Goal: Task Accomplishment & Management: Manage account settings

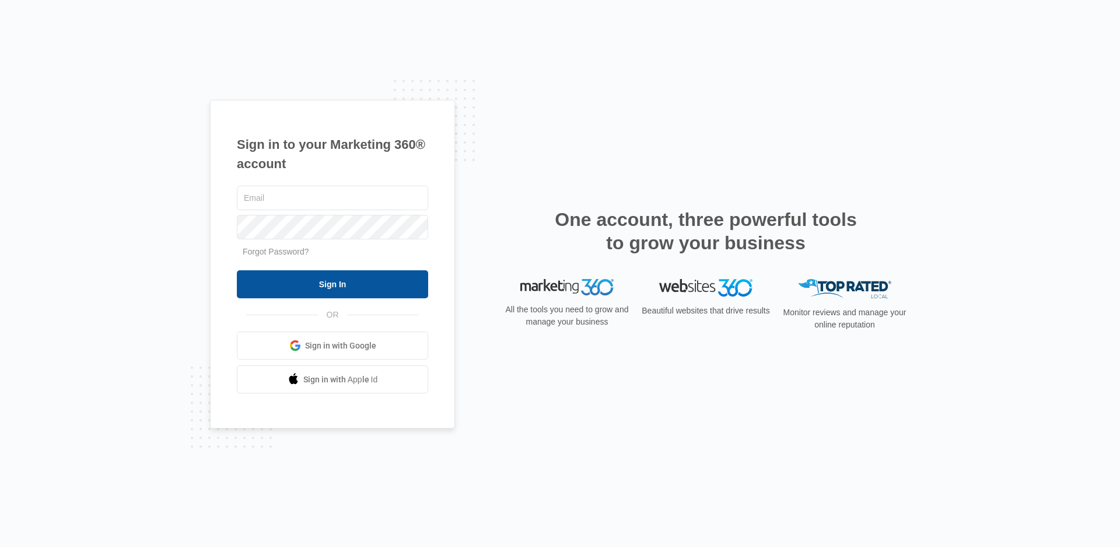
type input "[EMAIL_ADDRESS][DOMAIN_NAME]"
click at [302, 274] on input "Sign In" at bounding box center [332, 284] width 191 height 28
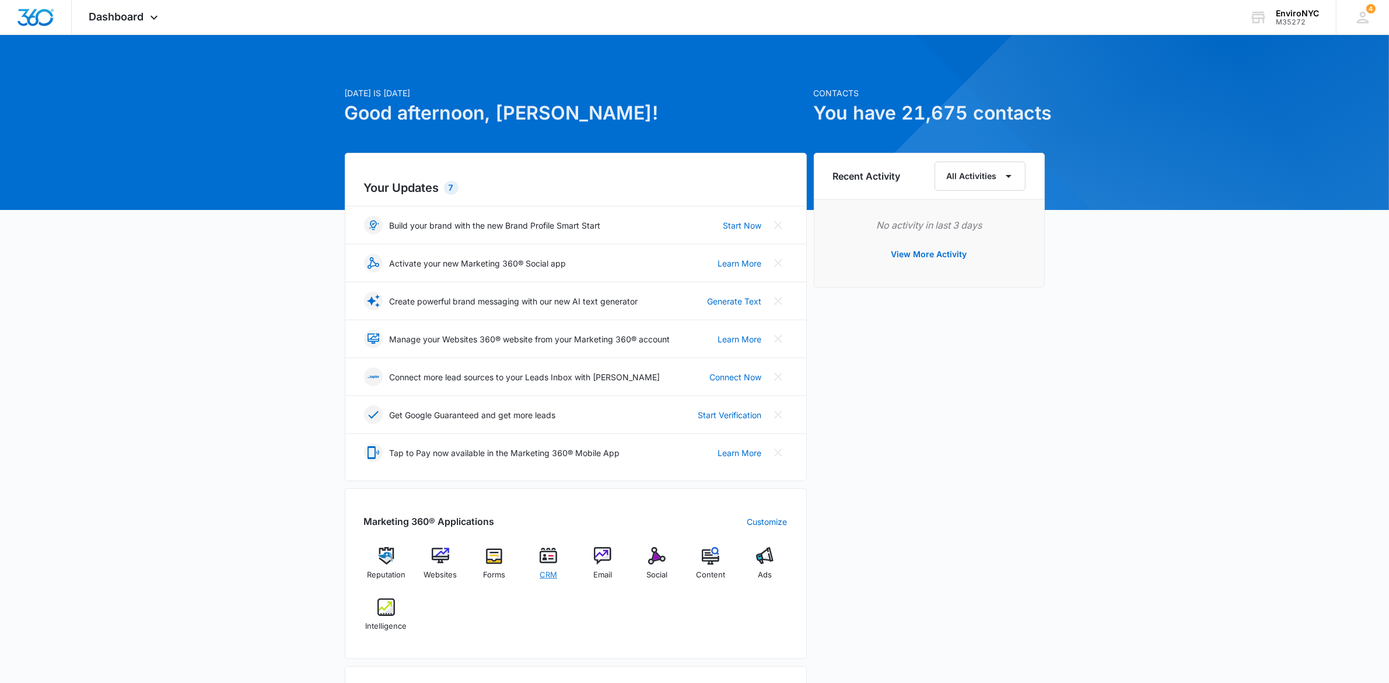
click at [538, 558] on div "CRM" at bounding box center [548, 567] width 45 height 41
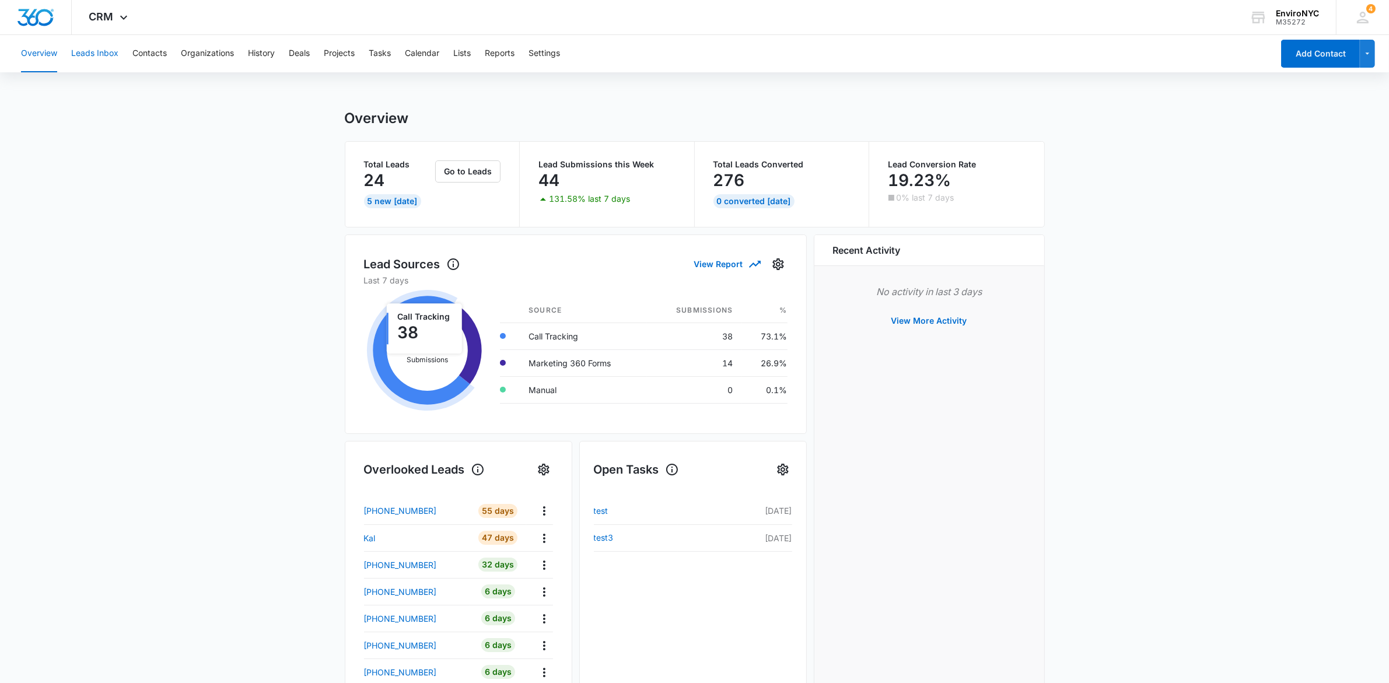
click at [98, 53] on button "Leads Inbox" at bounding box center [94, 53] width 47 height 37
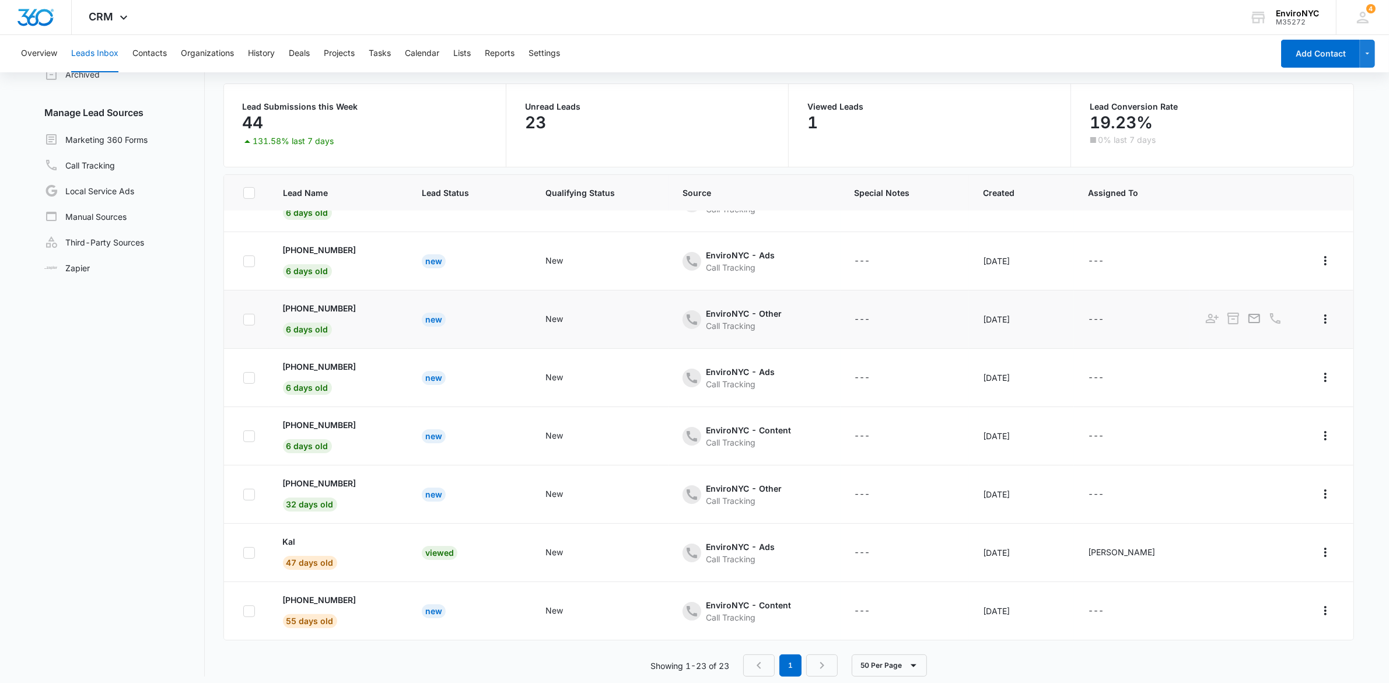
scroll to position [89, 0]
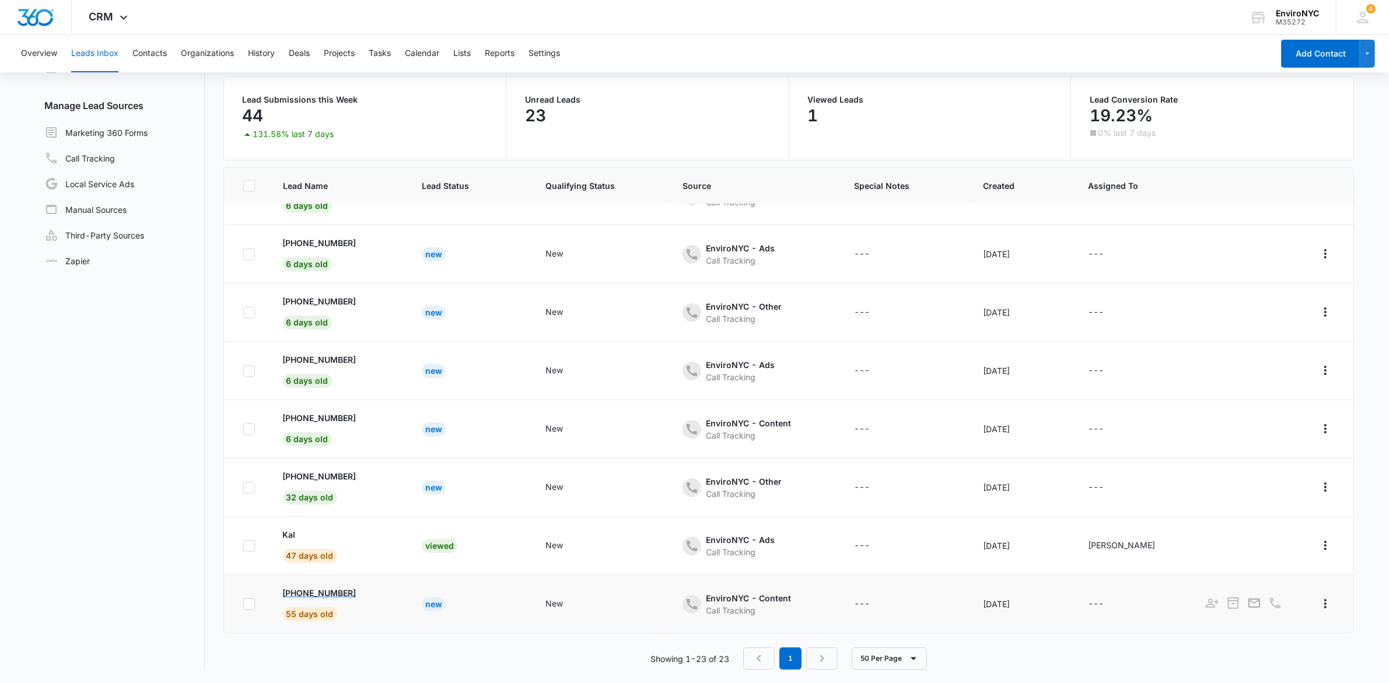
click at [302, 593] on p "+1 (929) 229-9818" at bounding box center [320, 593] width 74 height 12
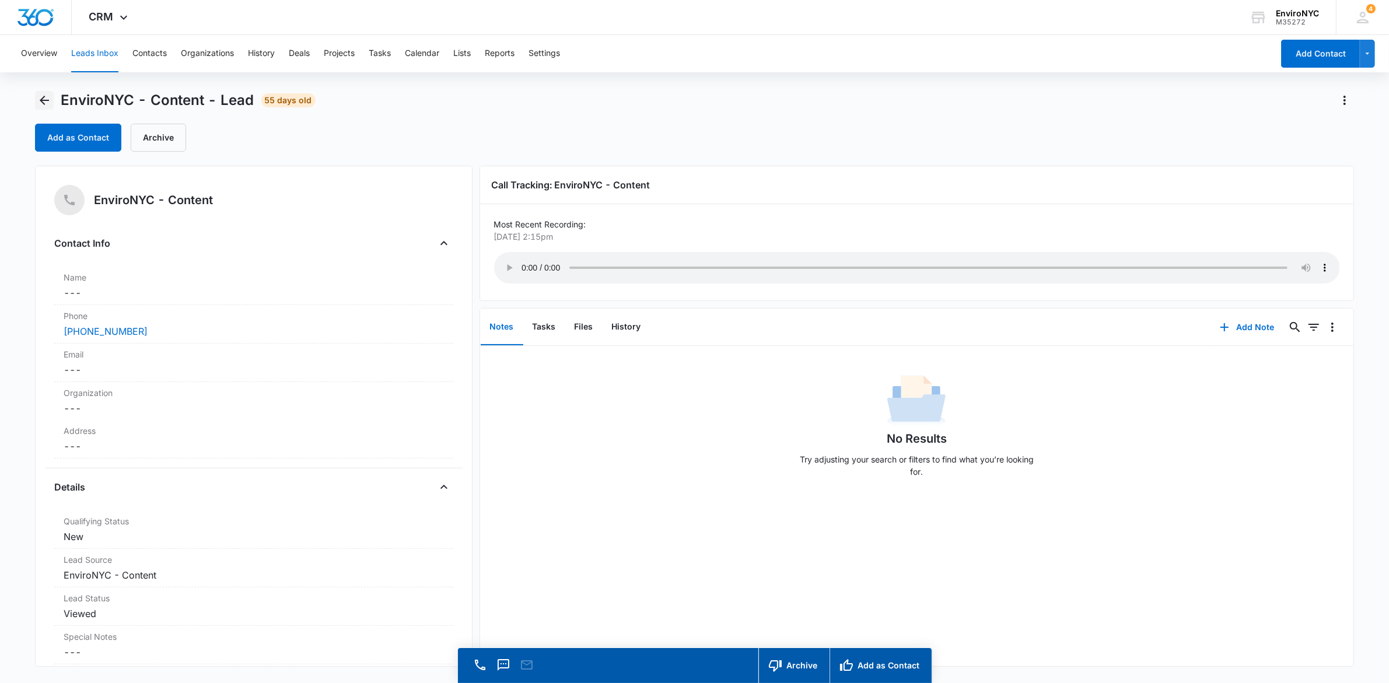
click at [44, 105] on icon "Back" at bounding box center [44, 100] width 14 height 14
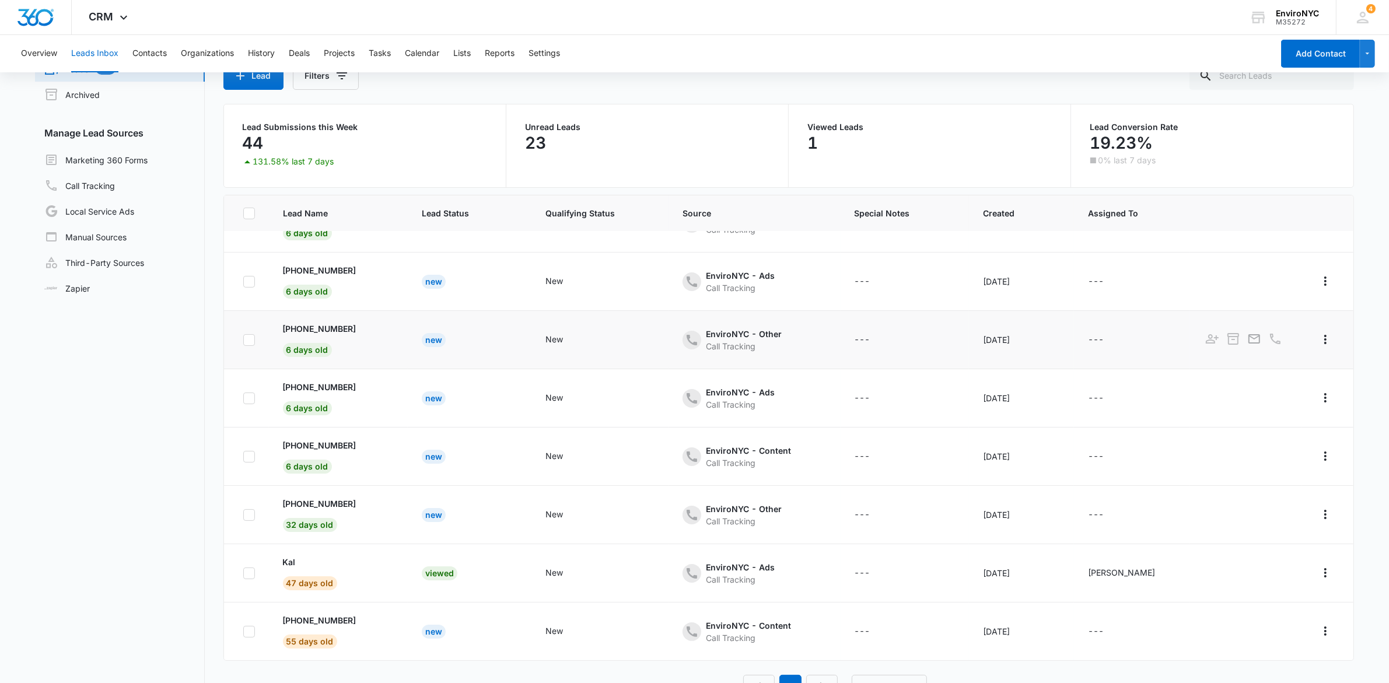
scroll to position [89, 0]
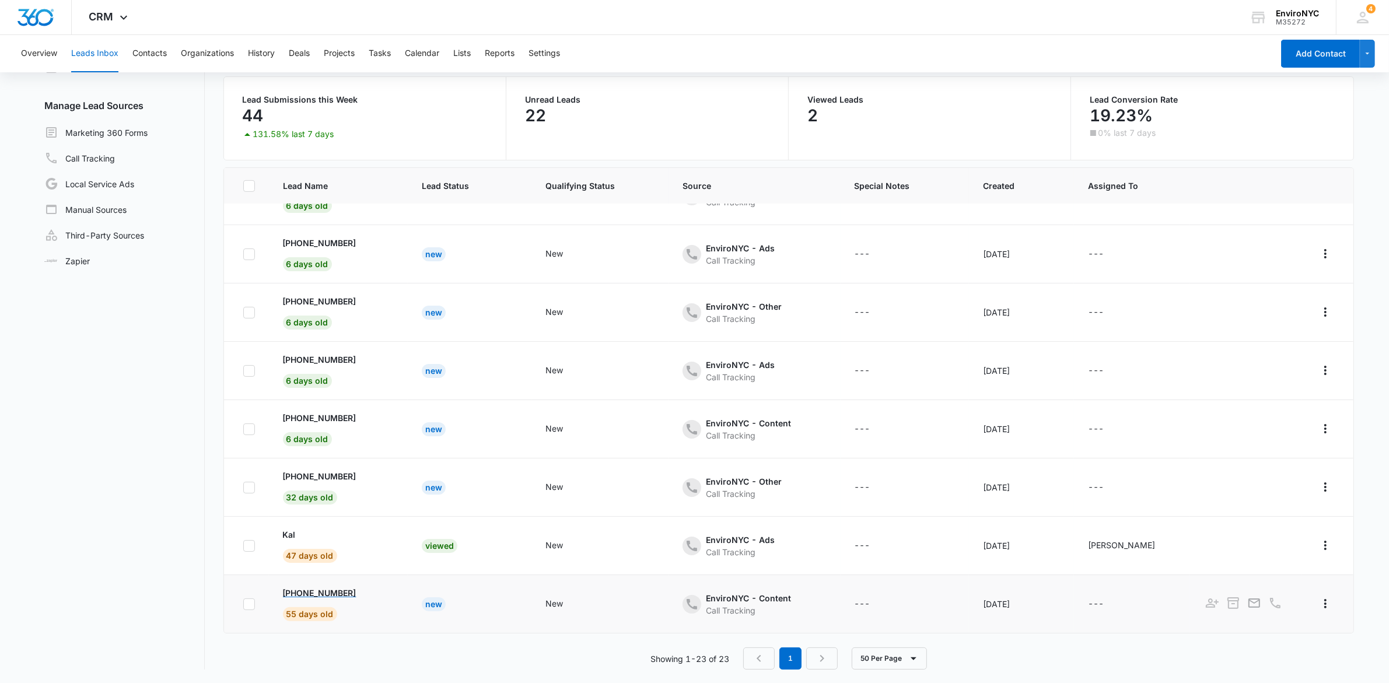
click at [333, 596] on p "+1 (929) 229-9818" at bounding box center [320, 593] width 74 height 12
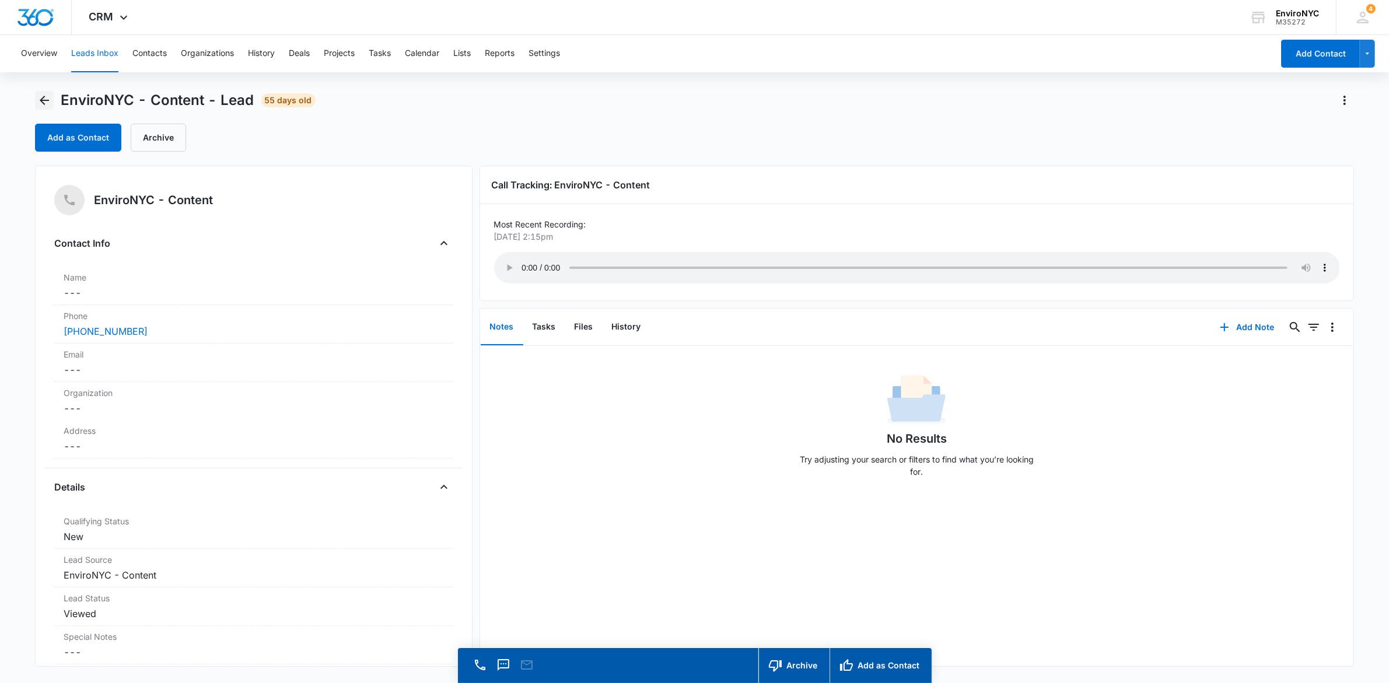
click at [43, 96] on icon "Back" at bounding box center [44, 100] width 14 height 14
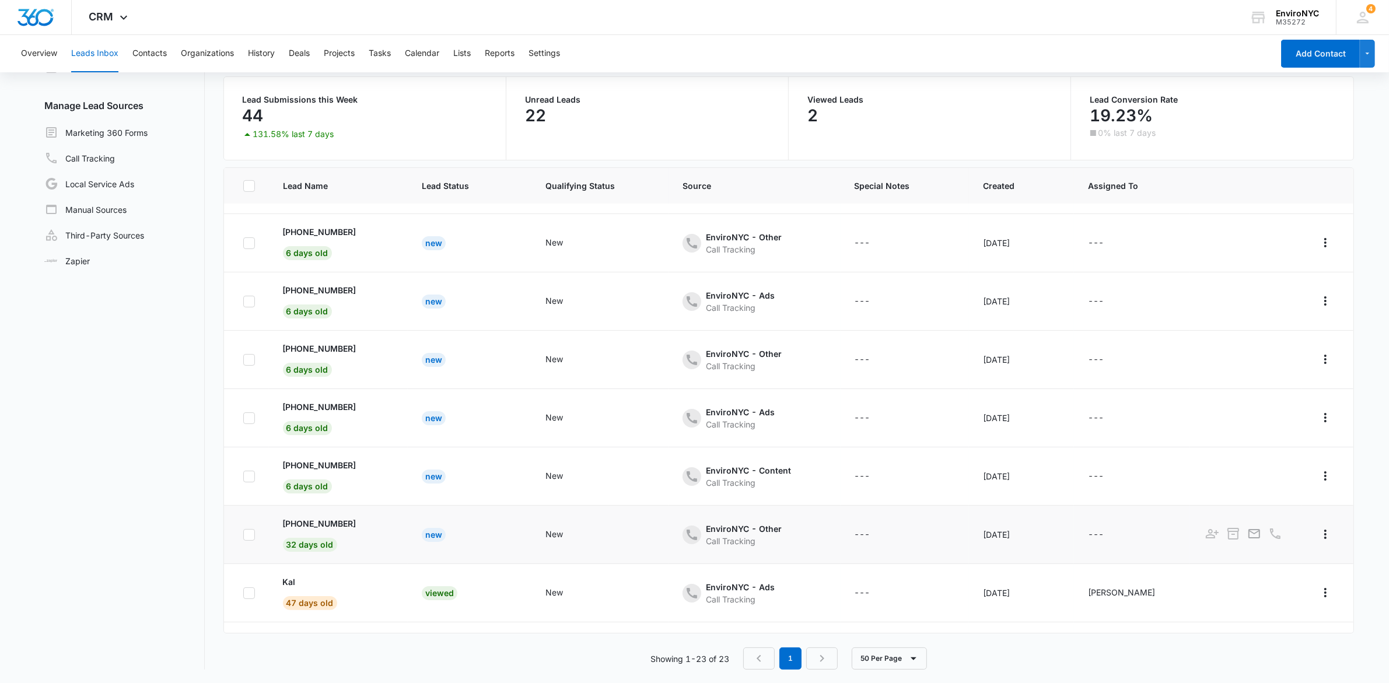
scroll to position [842, 0]
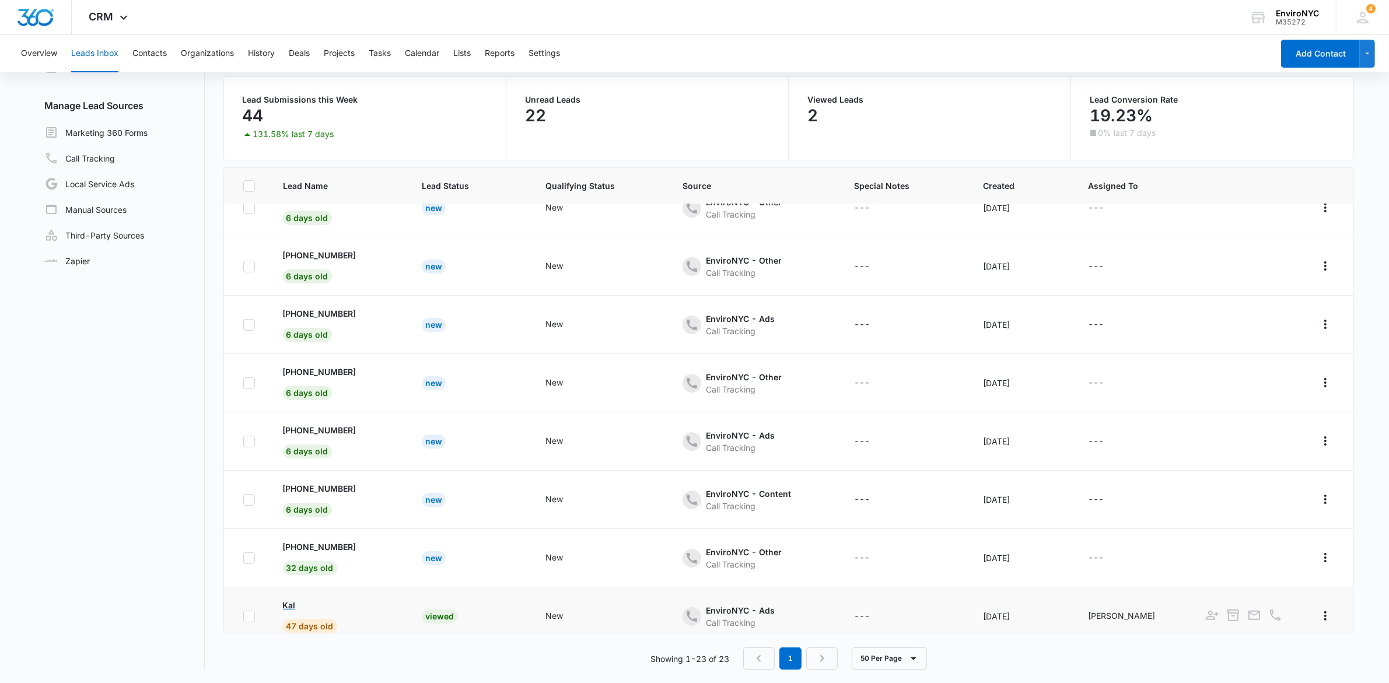
click at [283, 606] on p "Kal" at bounding box center [289, 605] width 13 height 12
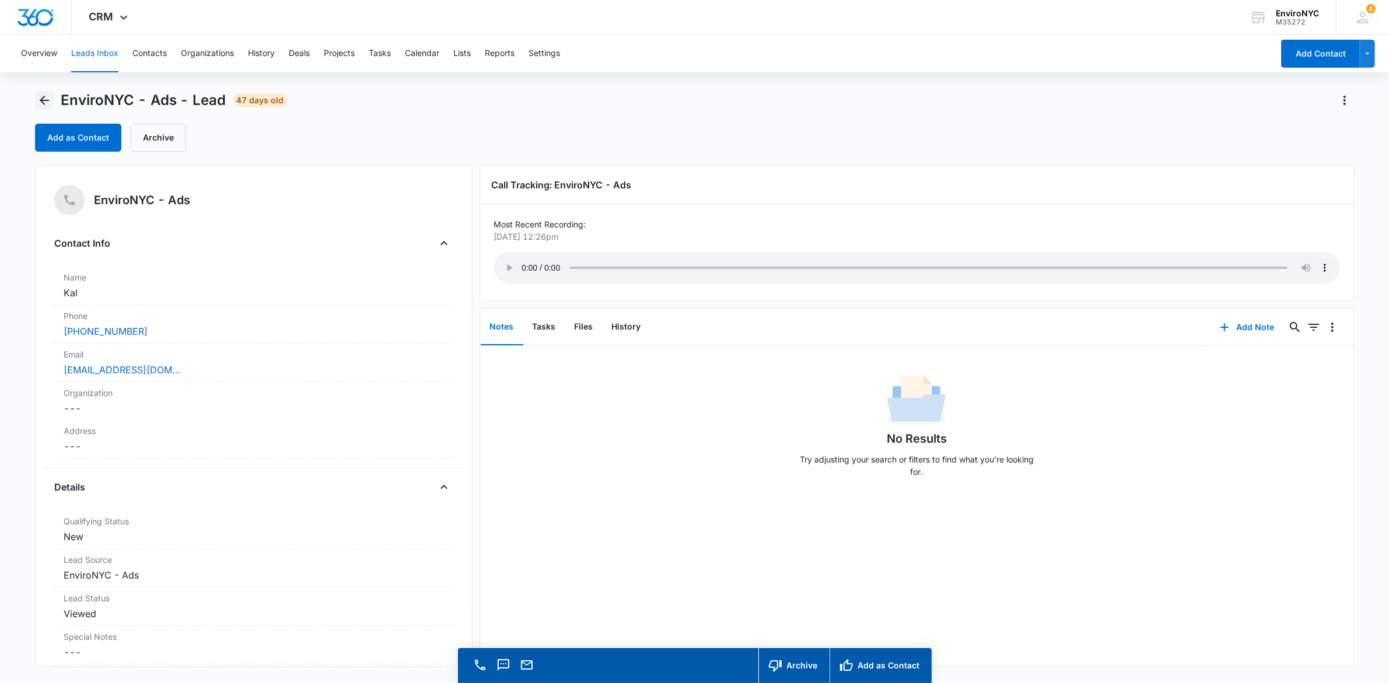
click at [44, 105] on icon "Back" at bounding box center [44, 100] width 14 height 14
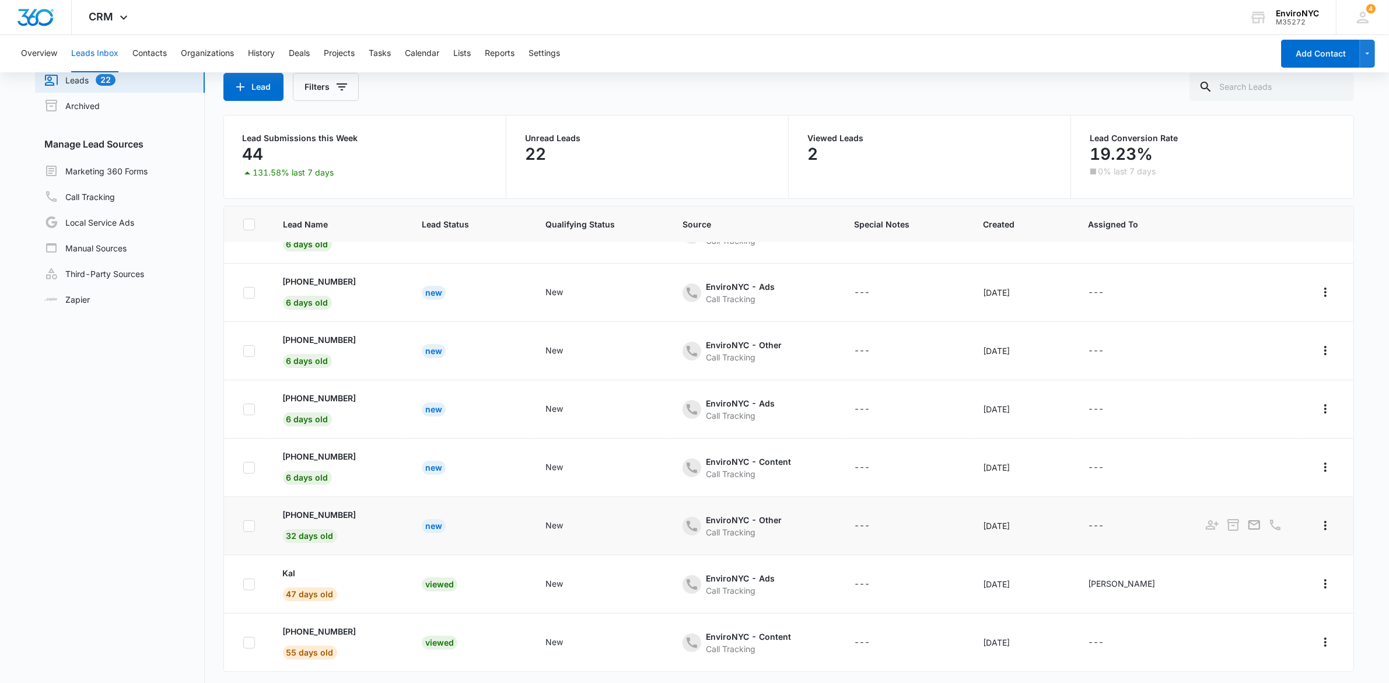
scroll to position [89, 0]
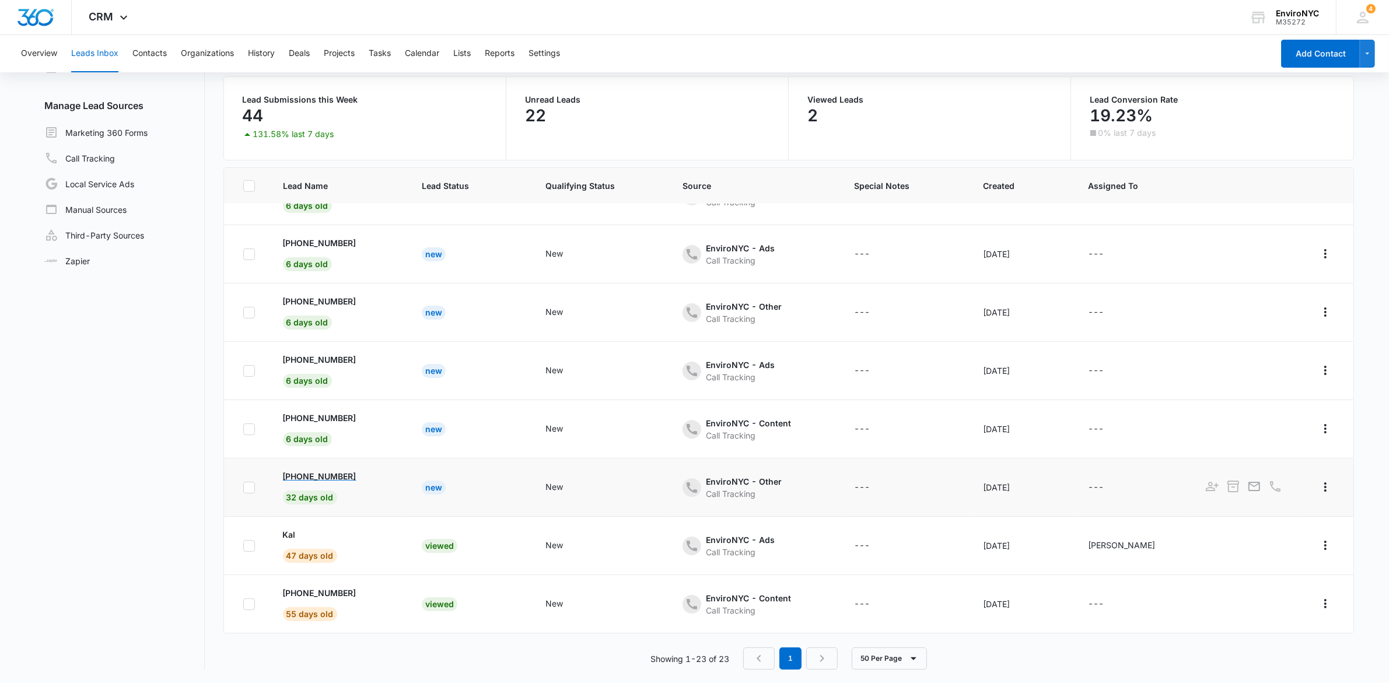
click at [331, 481] on p "+1 (917) 293-2360" at bounding box center [320, 476] width 74 height 12
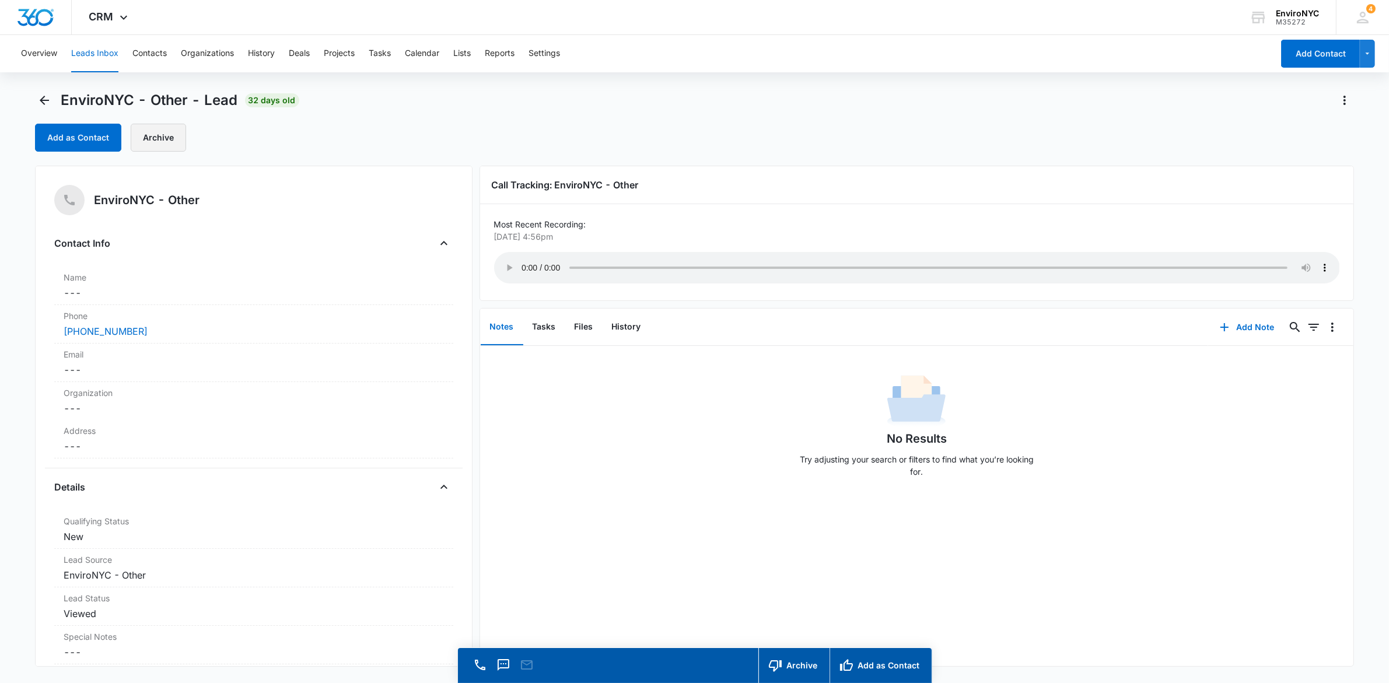
click at [161, 141] on button "Archive" at bounding box center [158, 138] width 55 height 28
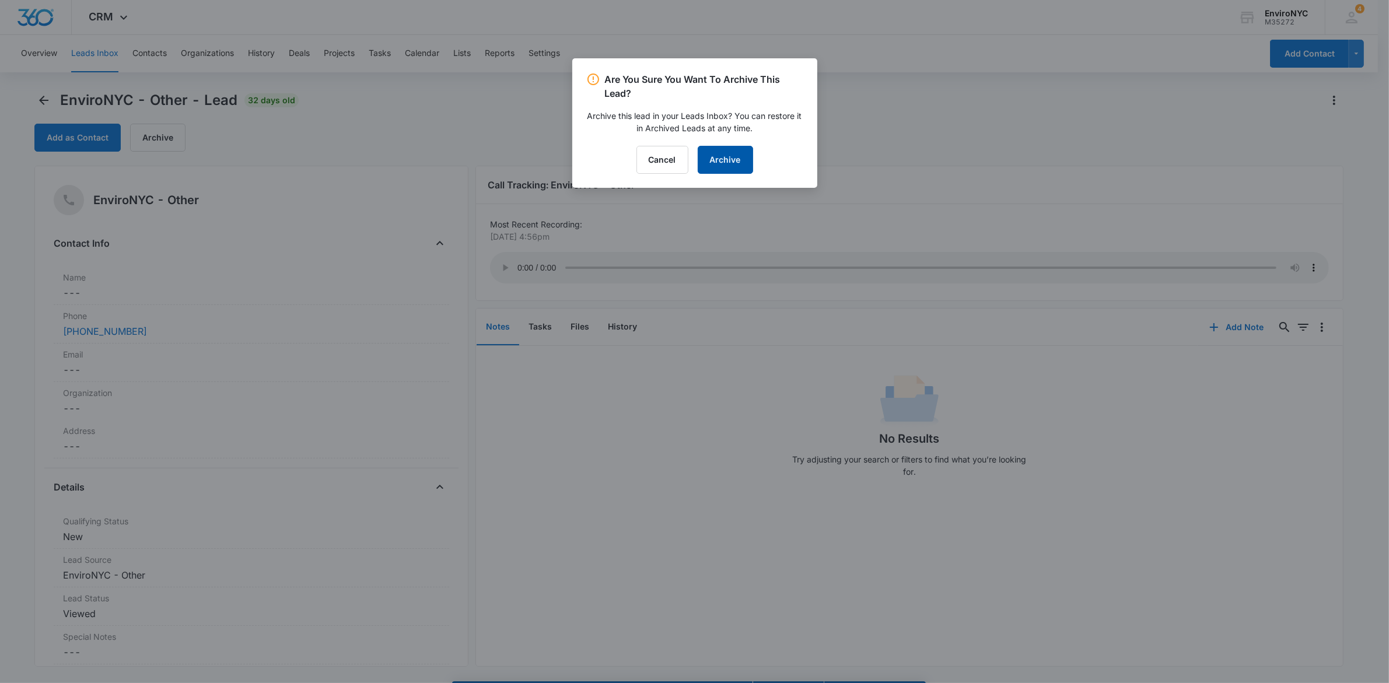
click at [728, 159] on button "Archive" at bounding box center [725, 160] width 55 height 28
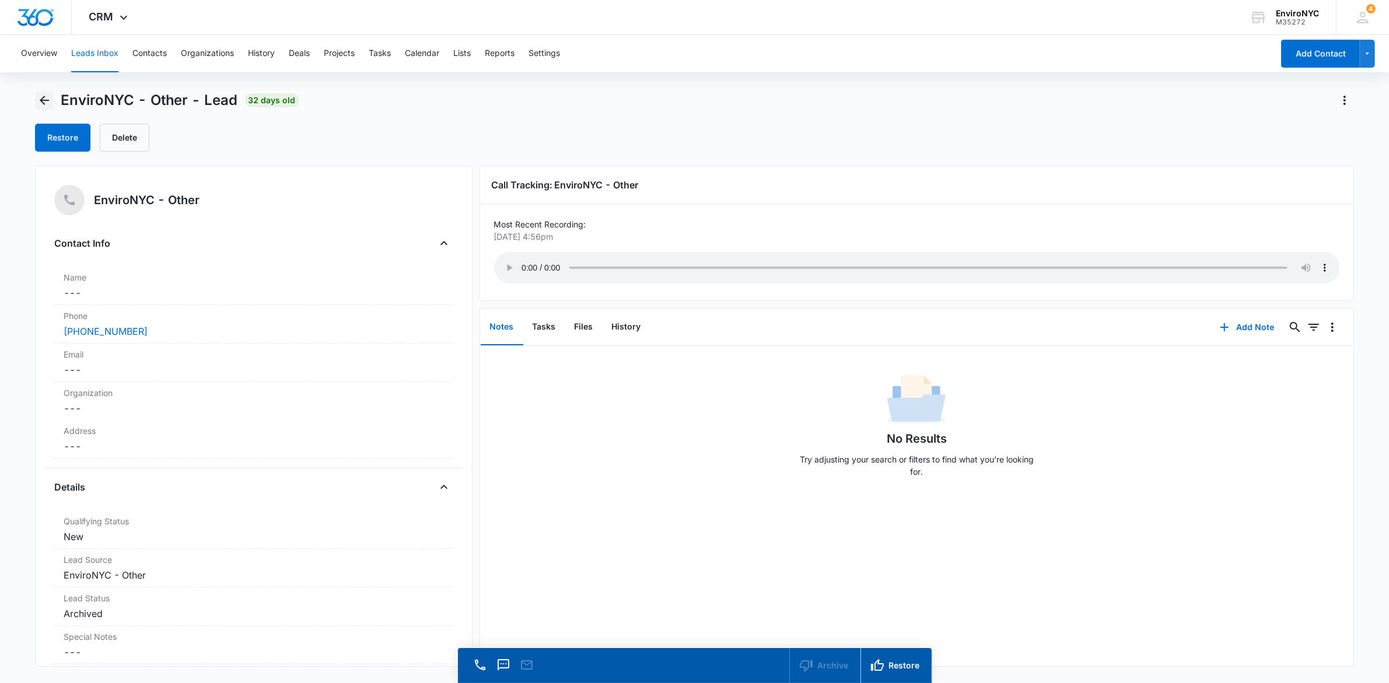
click at [50, 103] on icon "Back" at bounding box center [44, 100] width 14 height 14
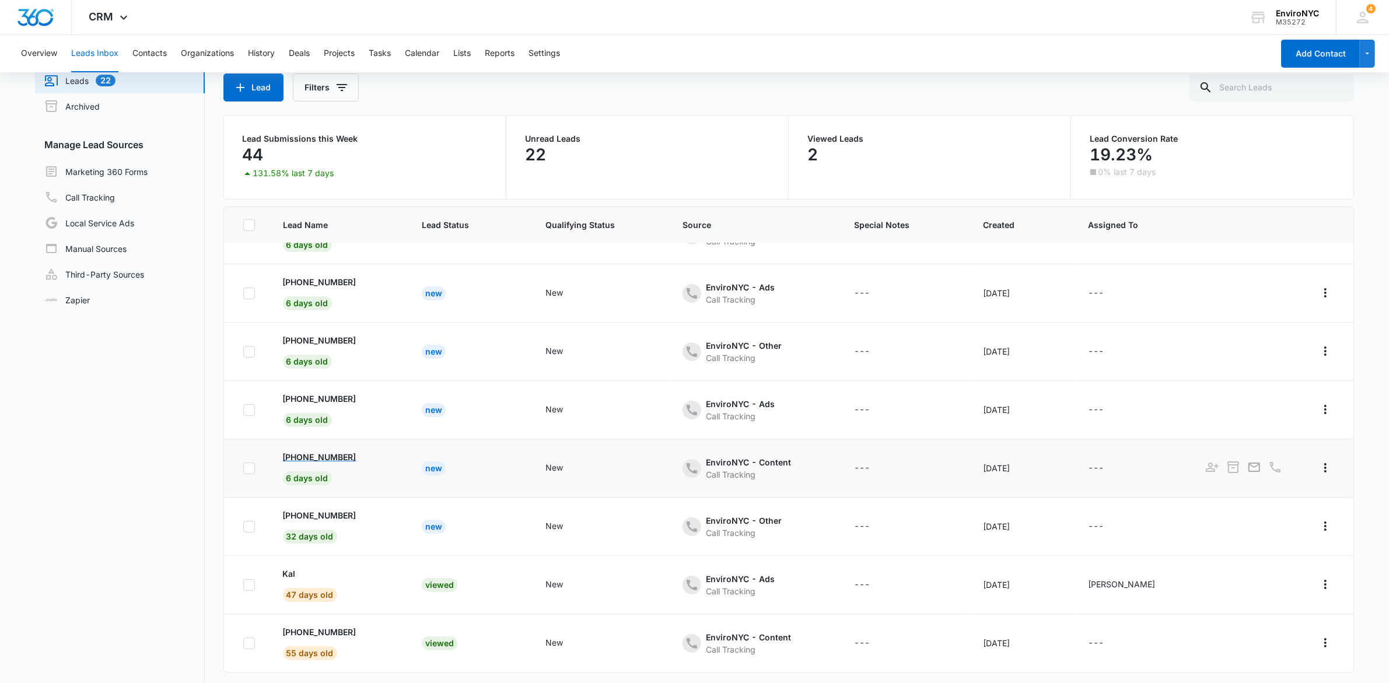
scroll to position [89, 0]
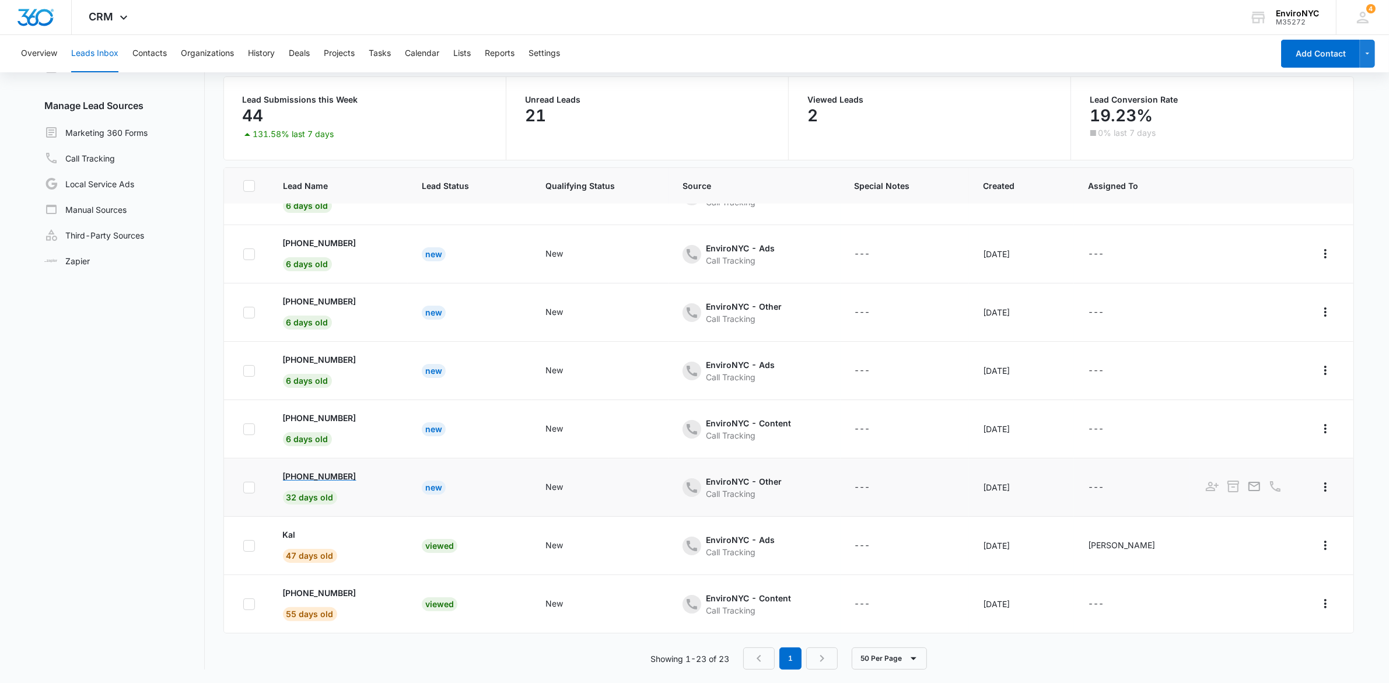
click at [341, 474] on p "+1 (917) 293-2360" at bounding box center [320, 476] width 74 height 12
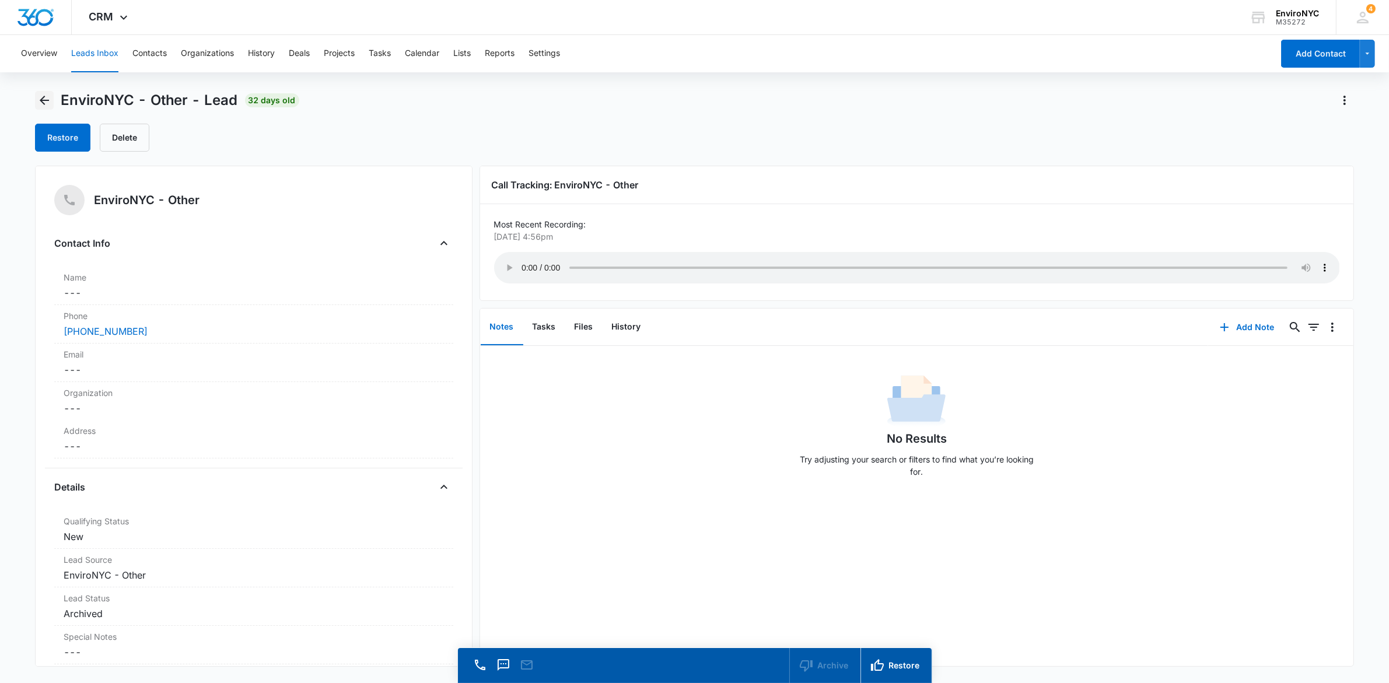
click at [50, 103] on icon "Back" at bounding box center [44, 100] width 14 height 14
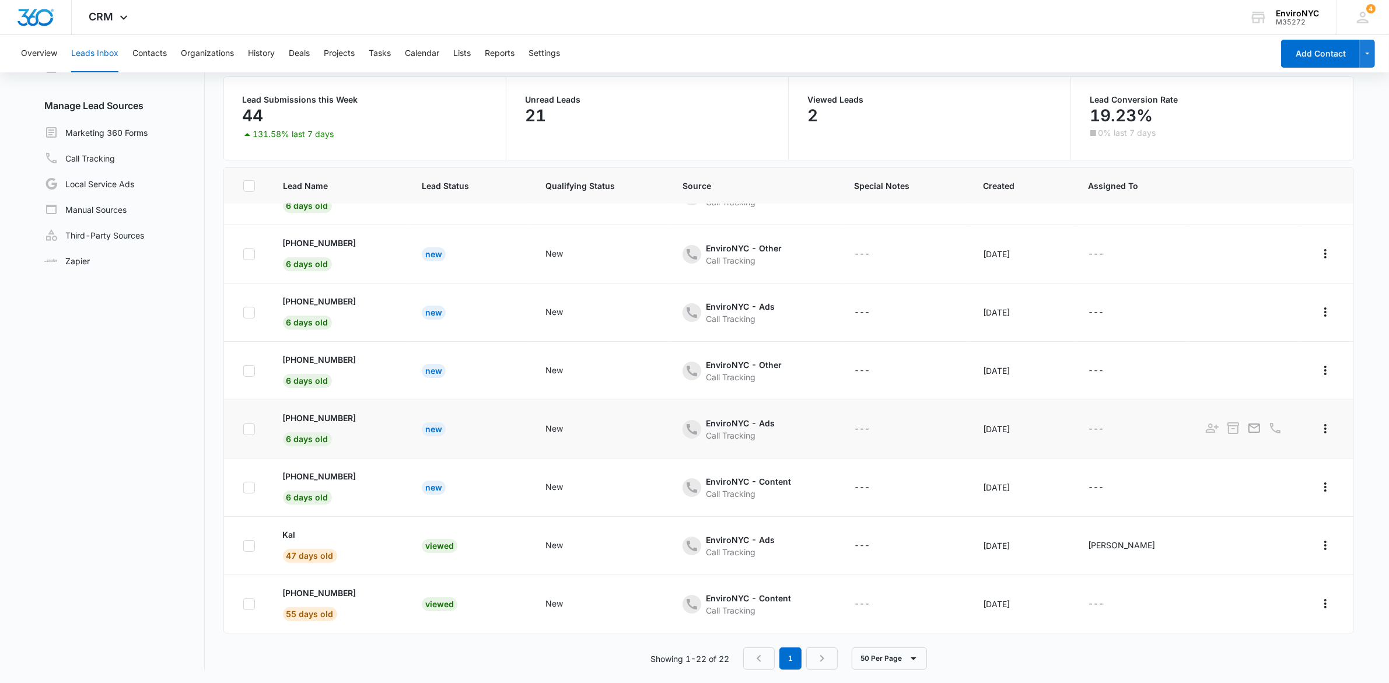
scroll to position [856, 0]
click at [356, 474] on p "+1 (646) 363-9927" at bounding box center [320, 476] width 74 height 12
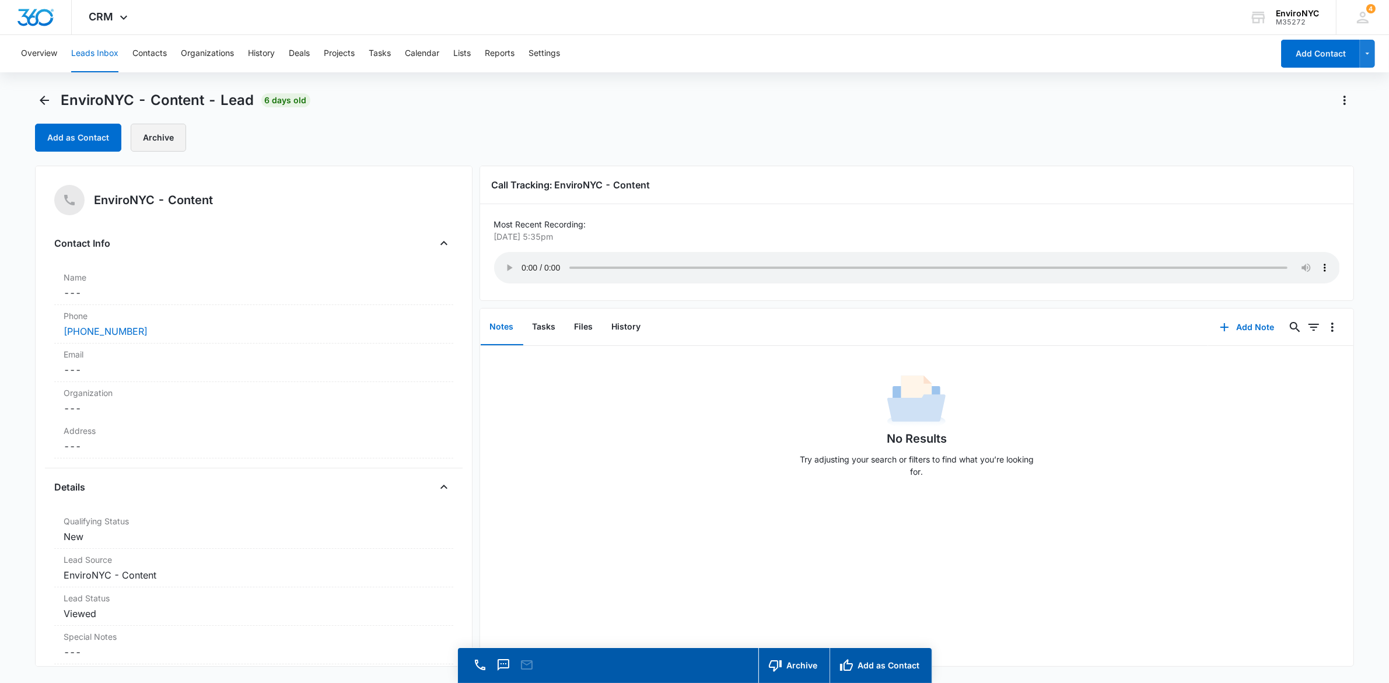
click at [179, 138] on button "Archive" at bounding box center [158, 138] width 55 height 28
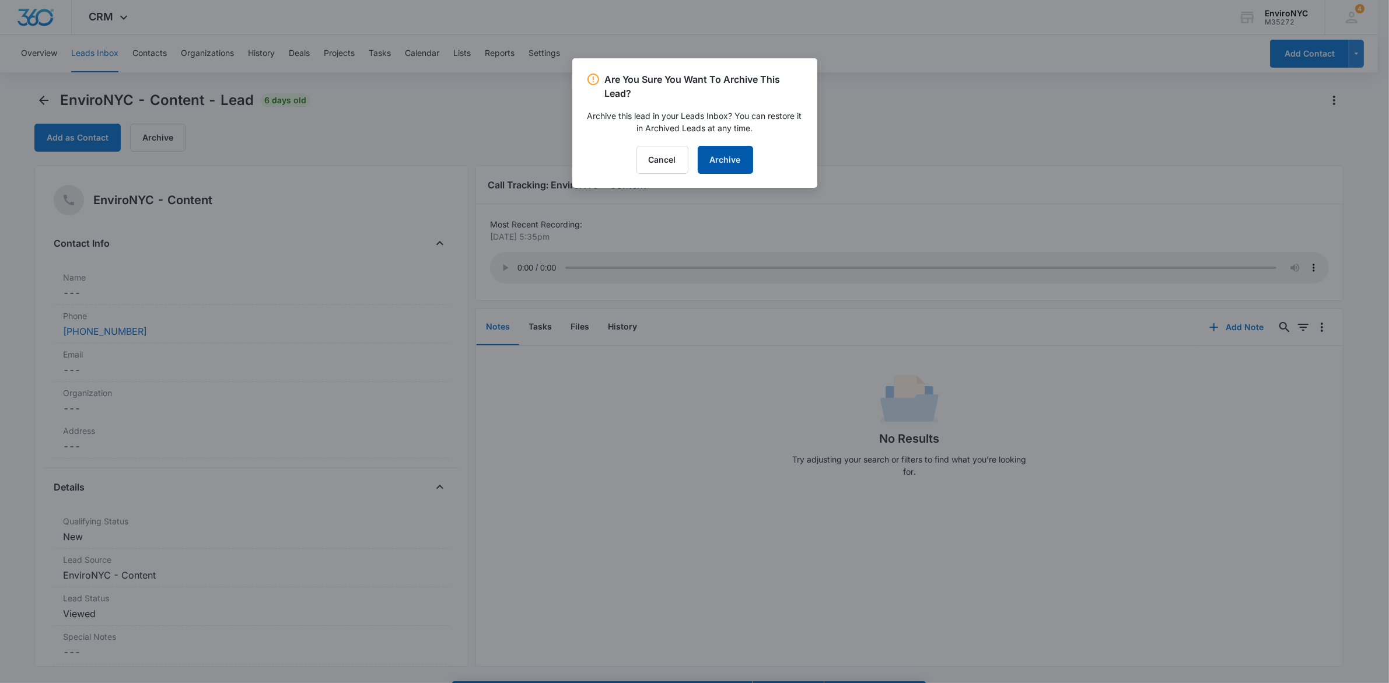
click at [722, 158] on button "Archive" at bounding box center [725, 160] width 55 height 28
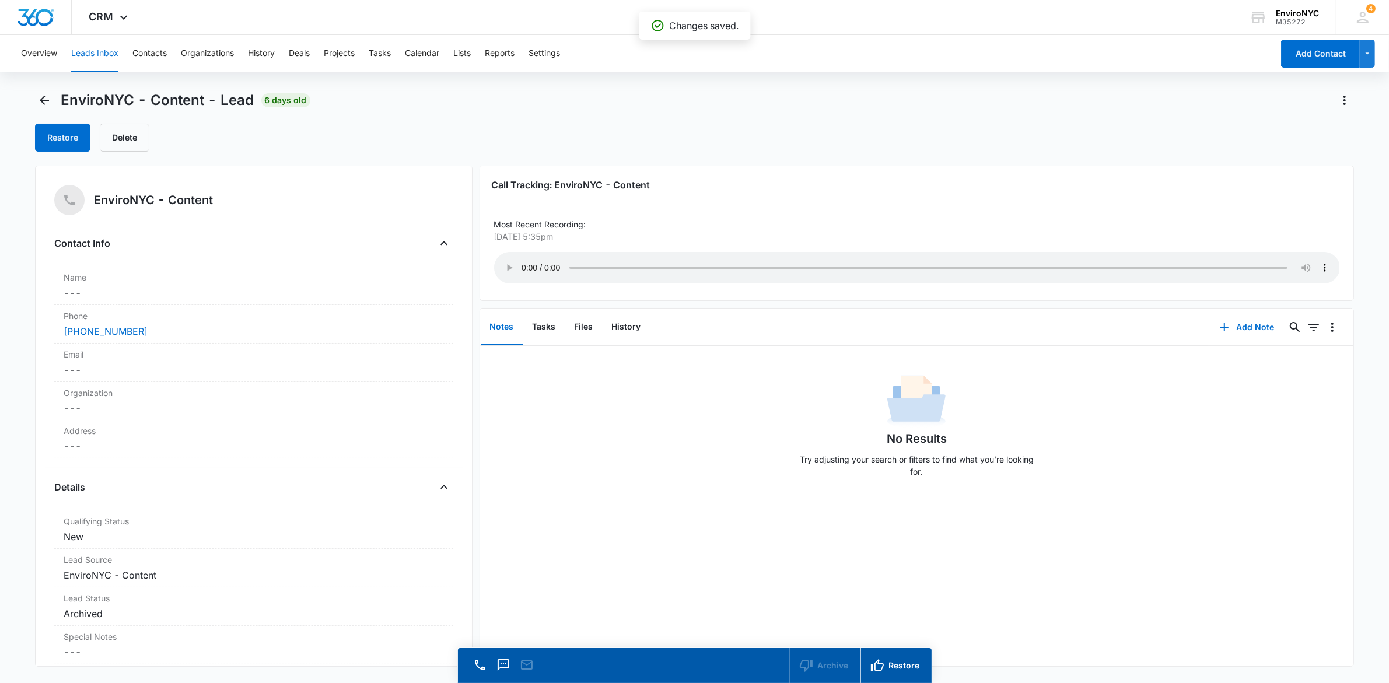
click at [92, 50] on button "Leads Inbox" at bounding box center [94, 53] width 47 height 37
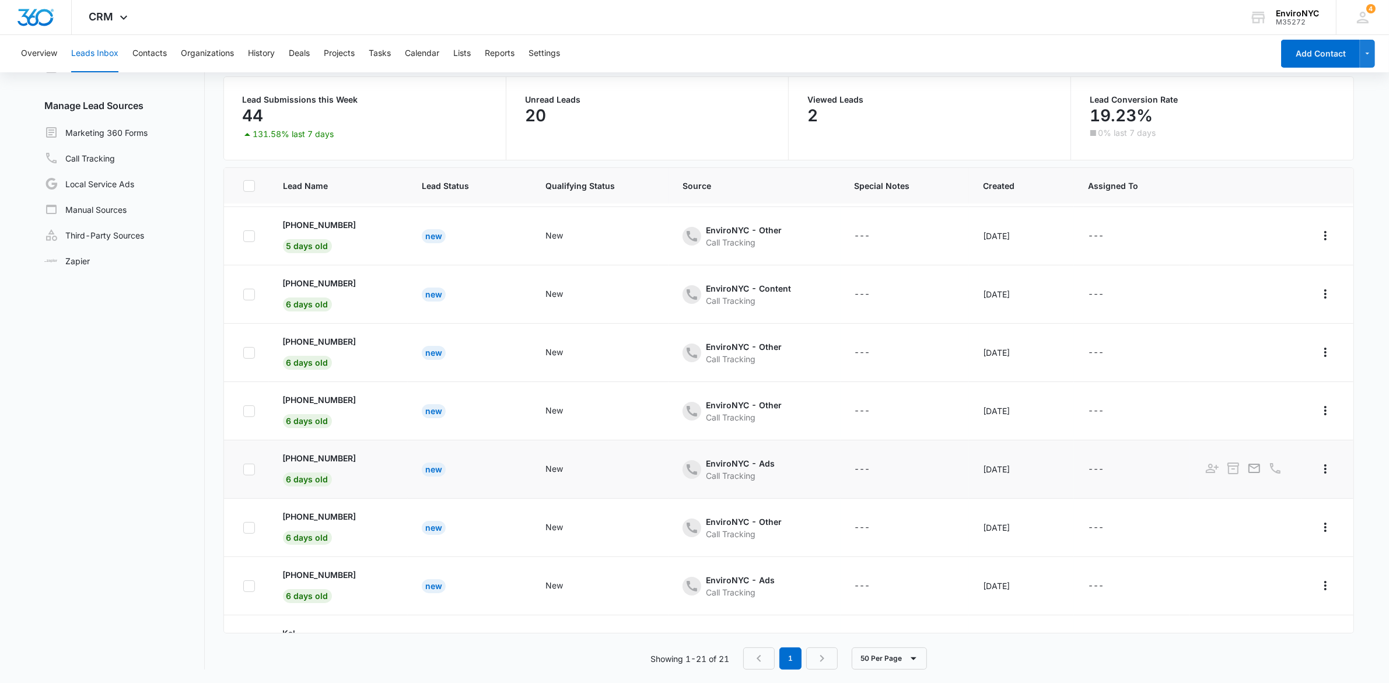
scroll to position [798, 0]
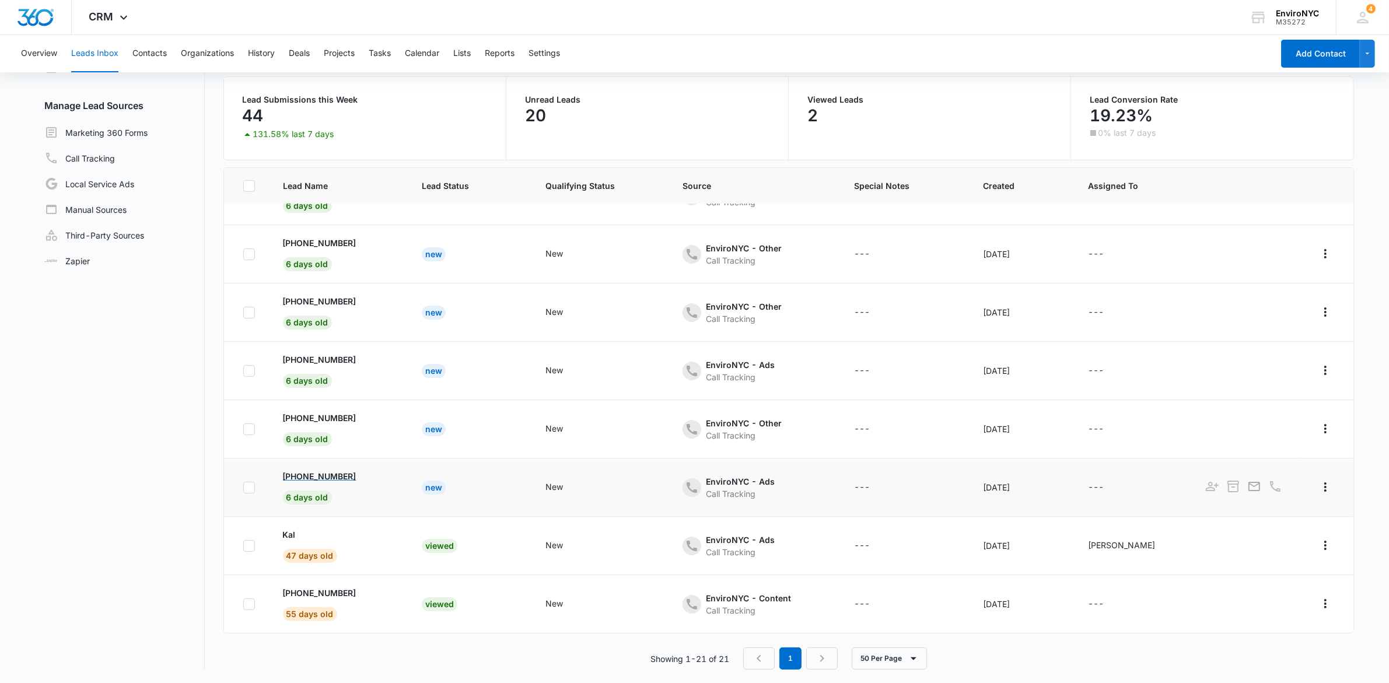
click at [348, 474] on p "+1 (646) 404-2964" at bounding box center [320, 476] width 74 height 12
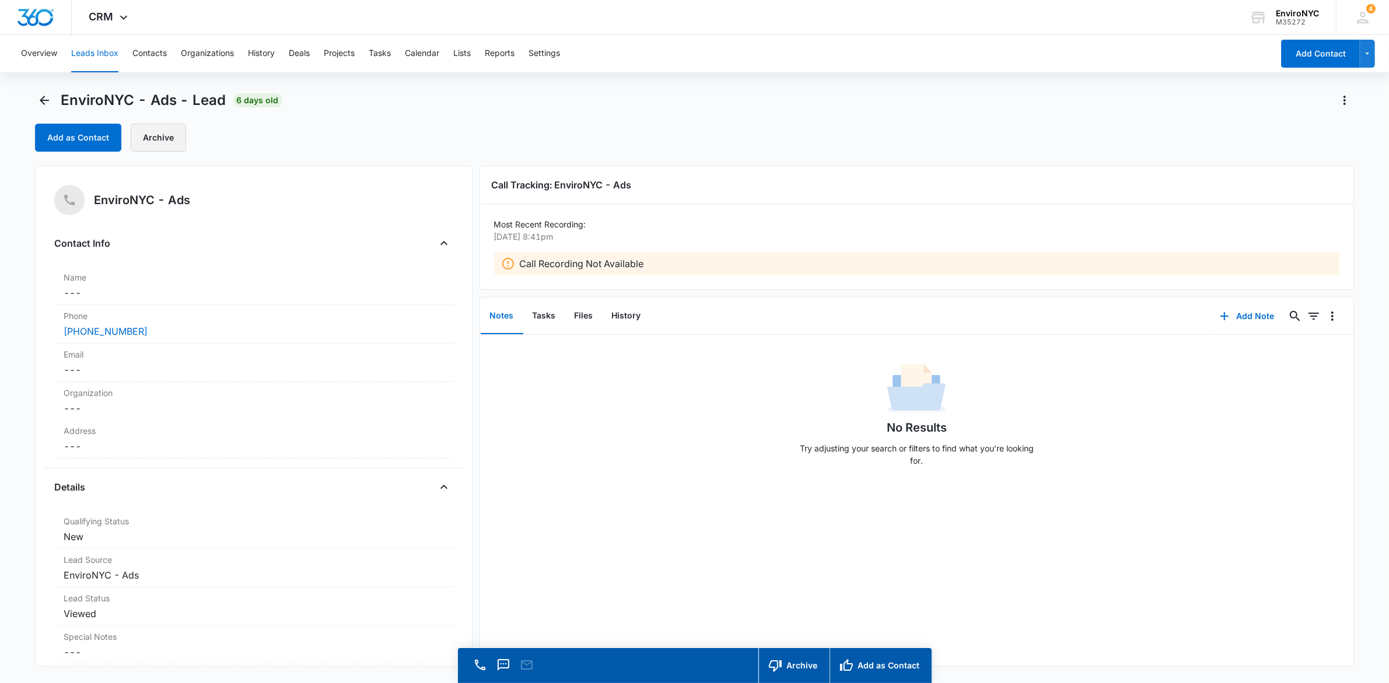
click at [141, 132] on button "Archive" at bounding box center [158, 138] width 55 height 28
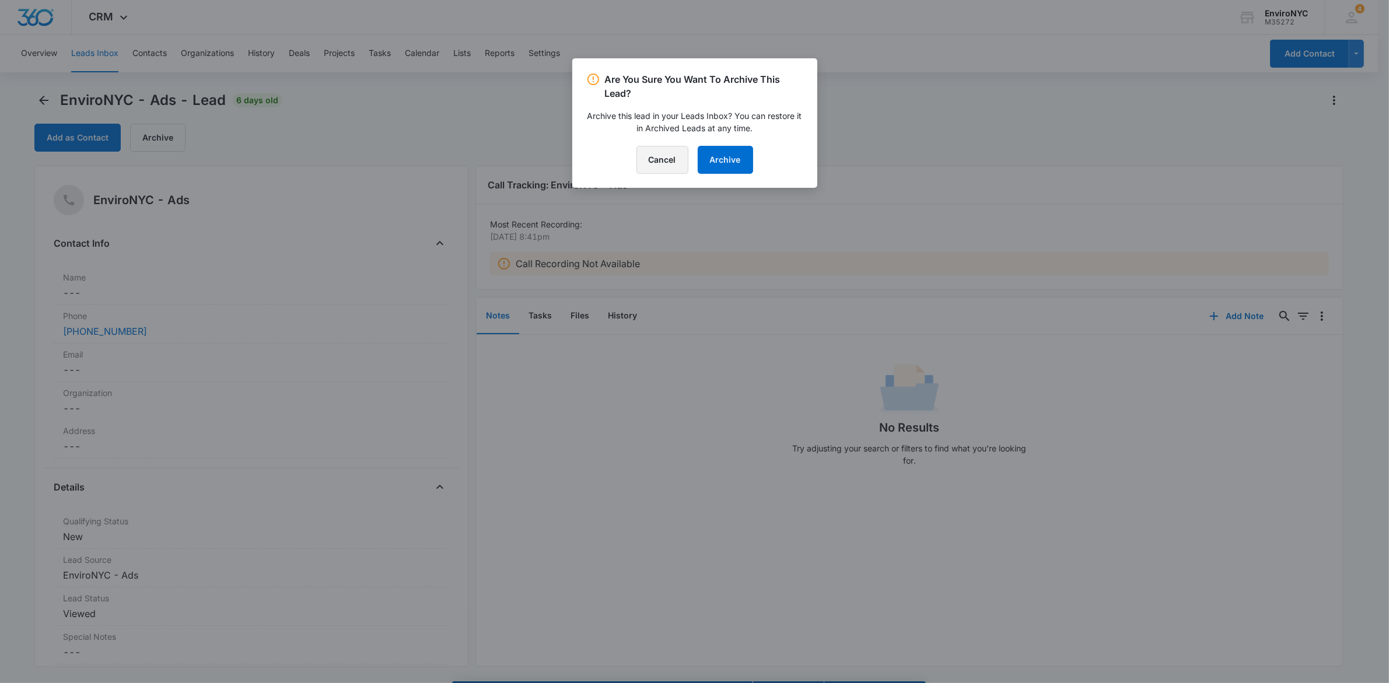
click at [663, 166] on button "Cancel" at bounding box center [662, 160] width 52 height 28
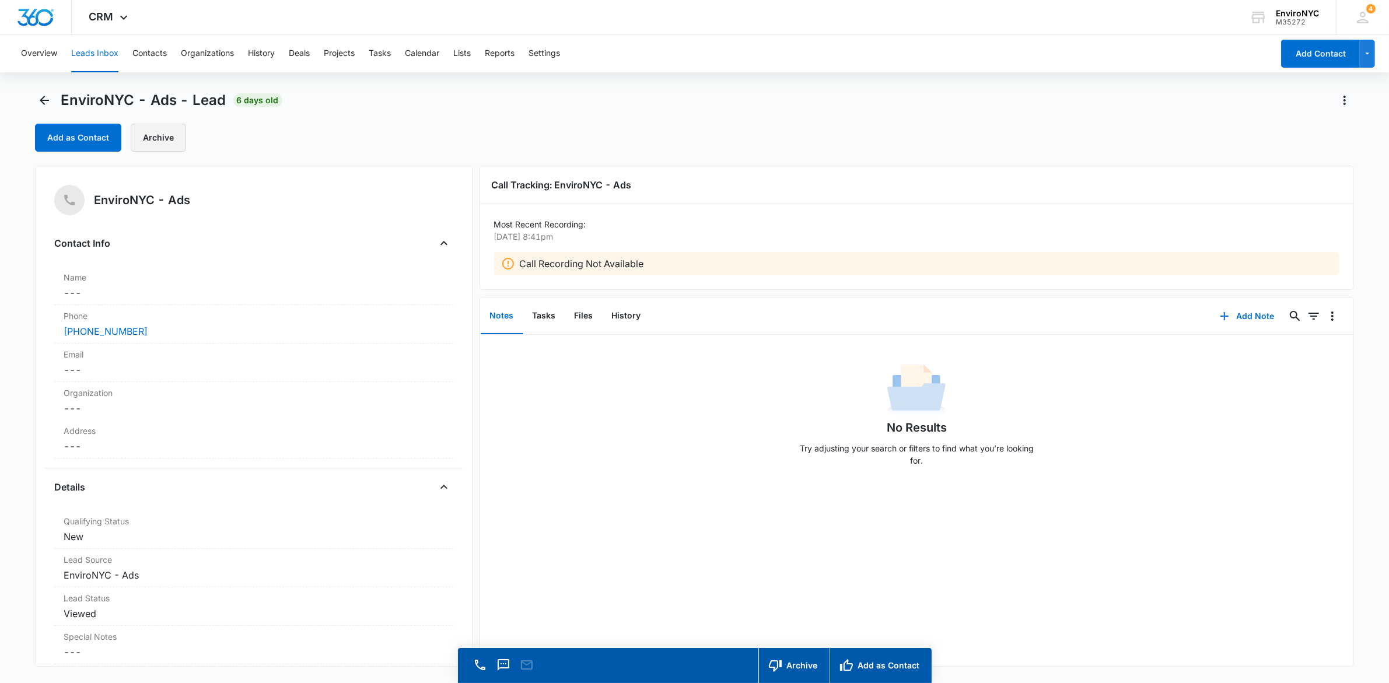
click at [164, 145] on button "Archive" at bounding box center [158, 138] width 55 height 28
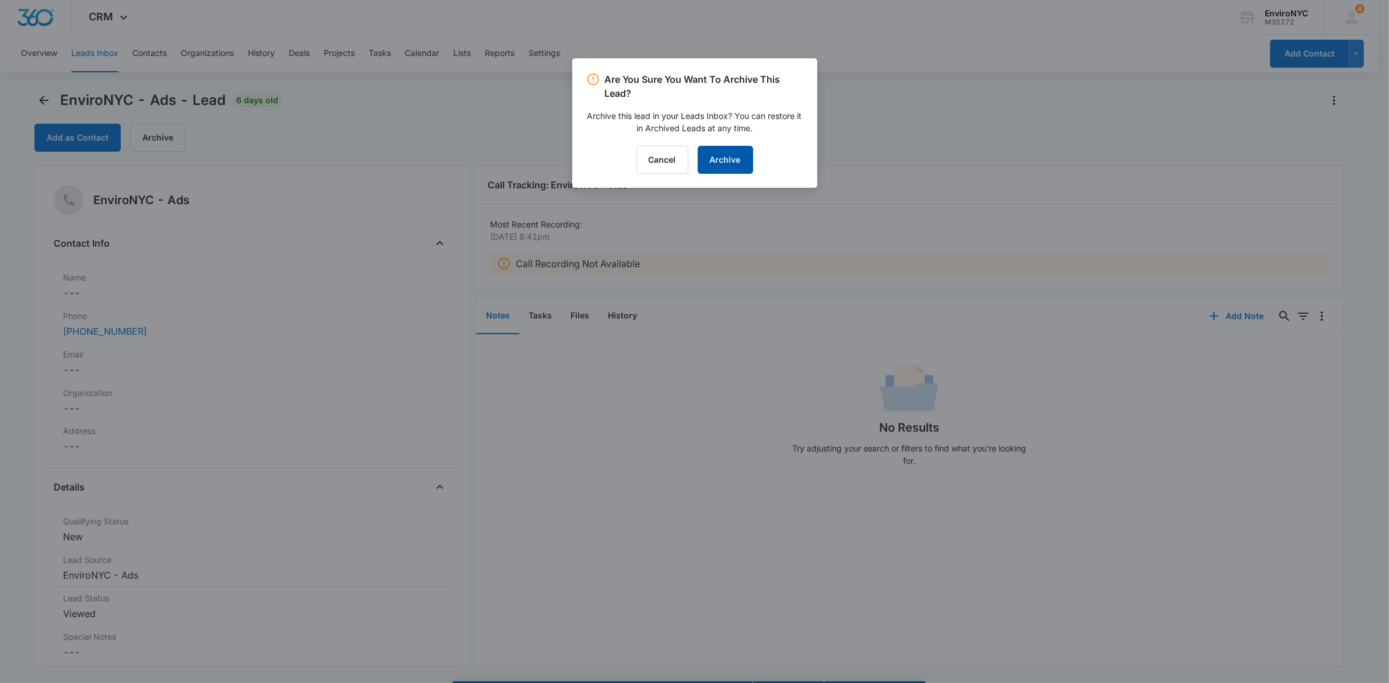
click at [704, 163] on button "Archive" at bounding box center [725, 160] width 55 height 28
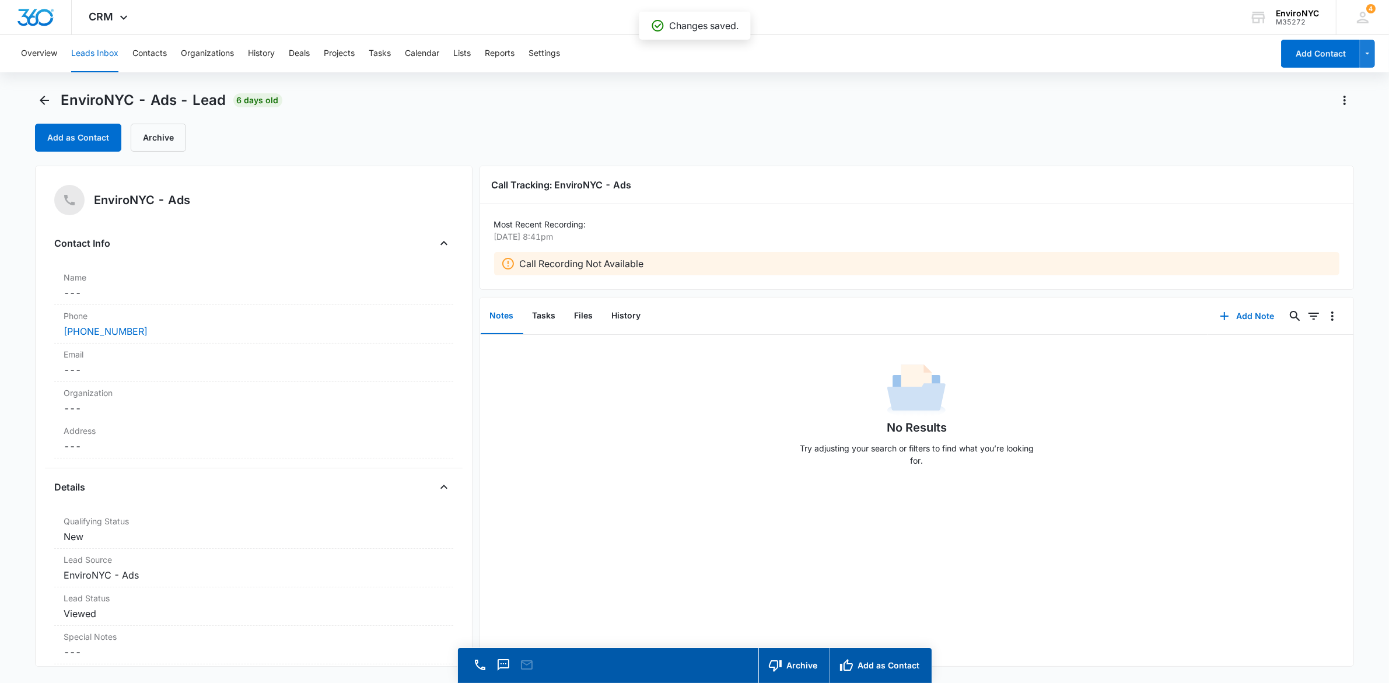
click at [57, 107] on div "EnviroNYC - Ads - Lead 6 days old" at bounding box center [158, 100] width 247 height 19
click at [53, 102] on button "Back" at bounding box center [44, 100] width 19 height 19
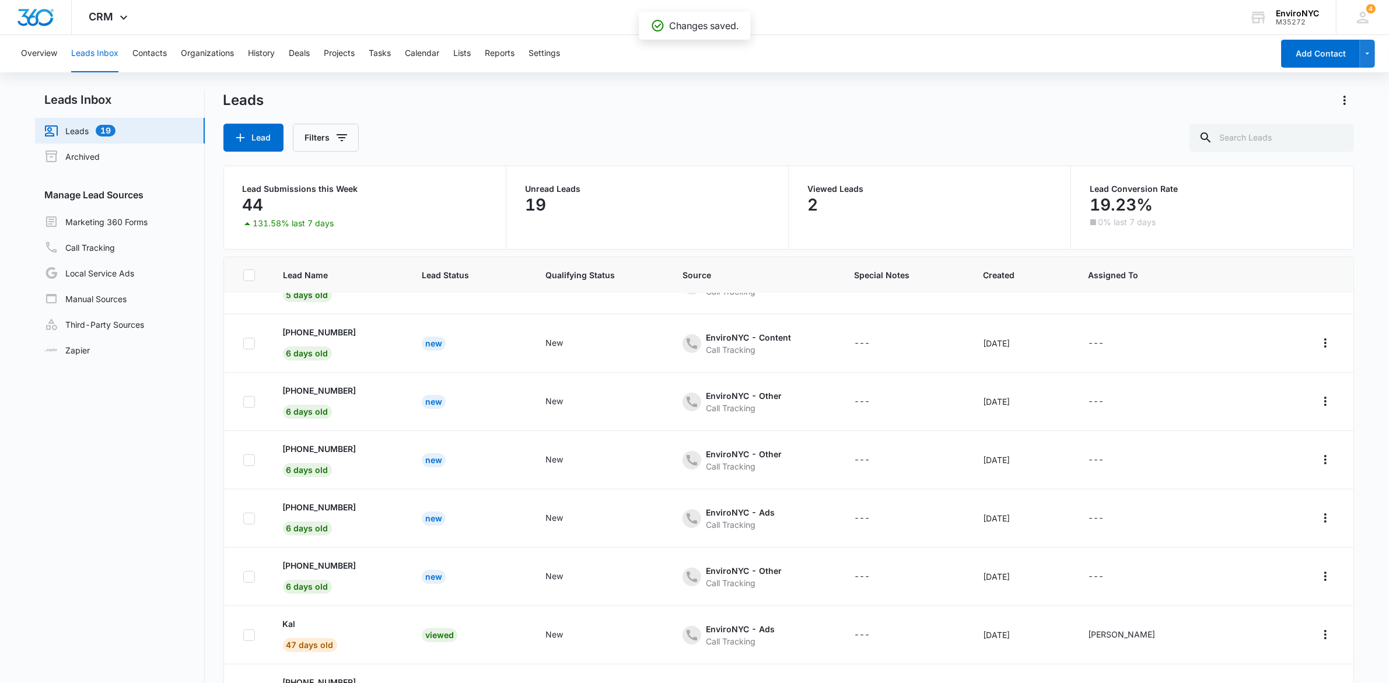
scroll to position [740, 0]
click at [1293, 131] on input "text" at bounding box center [1271, 138] width 165 height 28
paste input "dkirschenbaum@nyc.rr.com"
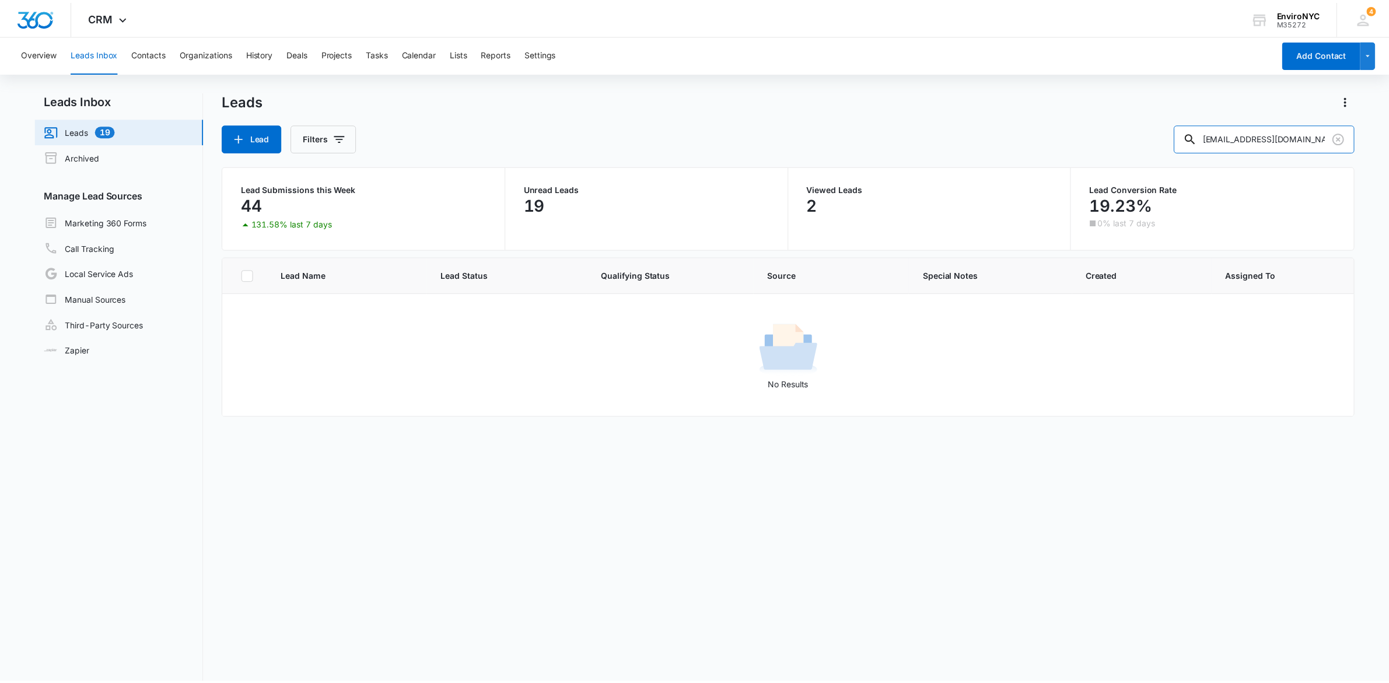
scroll to position [0, 0]
drag, startPoint x: 1276, startPoint y: 139, endPoint x: 1399, endPoint y: 170, distance: 126.5
click at [1389, 172] on html "CRM Apps Reputation Websites Forms CRM Email Social Content Ads Intelligence Fi…" at bounding box center [694, 341] width 1389 height 683
drag, startPoint x: 1296, startPoint y: 135, endPoint x: 615, endPoint y: 117, distance: 681.0
click at [646, 117] on div "Leads Lead Filters dkirschenbaum" at bounding box center [788, 121] width 1131 height 61
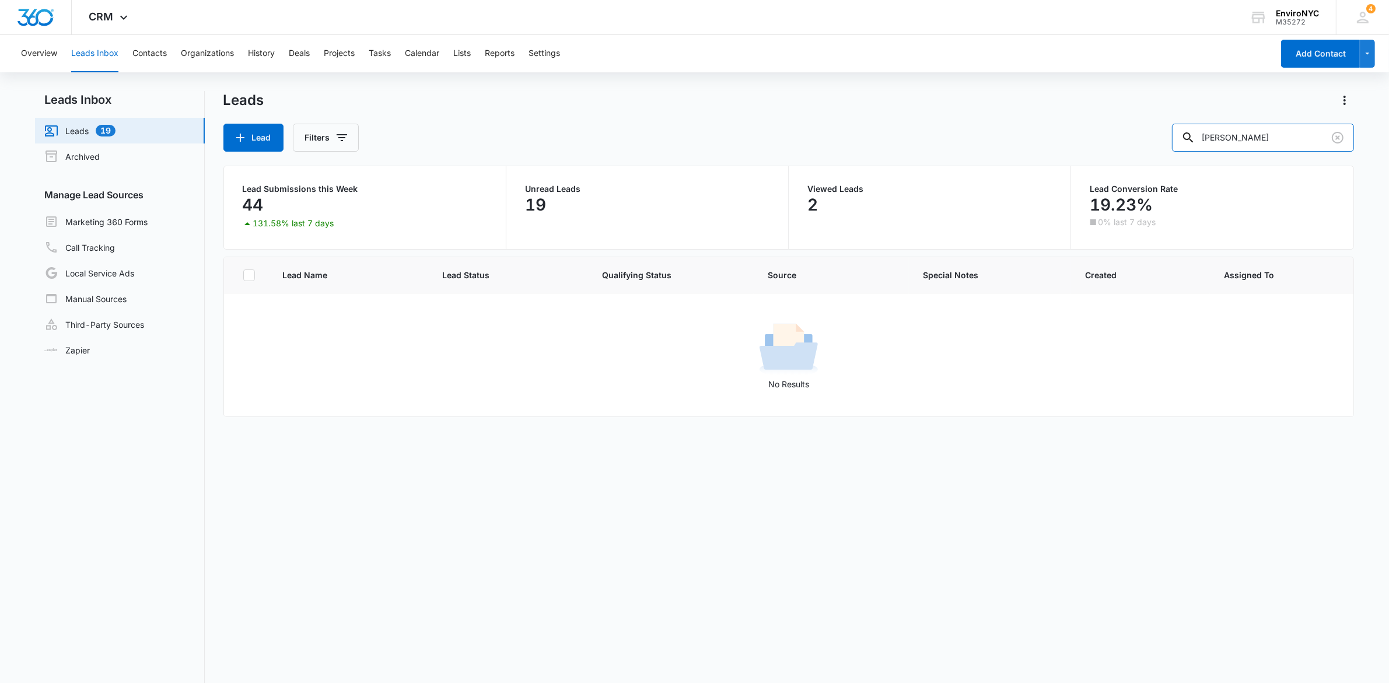
type input "lombardo"
drag, startPoint x: 1026, startPoint y: 120, endPoint x: 722, endPoint y: 105, distance: 304.3
click at [733, 102] on div "Leads Lead Filters lombardo" at bounding box center [788, 121] width 1131 height 61
click at [1266, 142] on input "text" at bounding box center [1271, 138] width 165 height 28
click at [152, 53] on button "Contacts" at bounding box center [149, 53] width 34 height 37
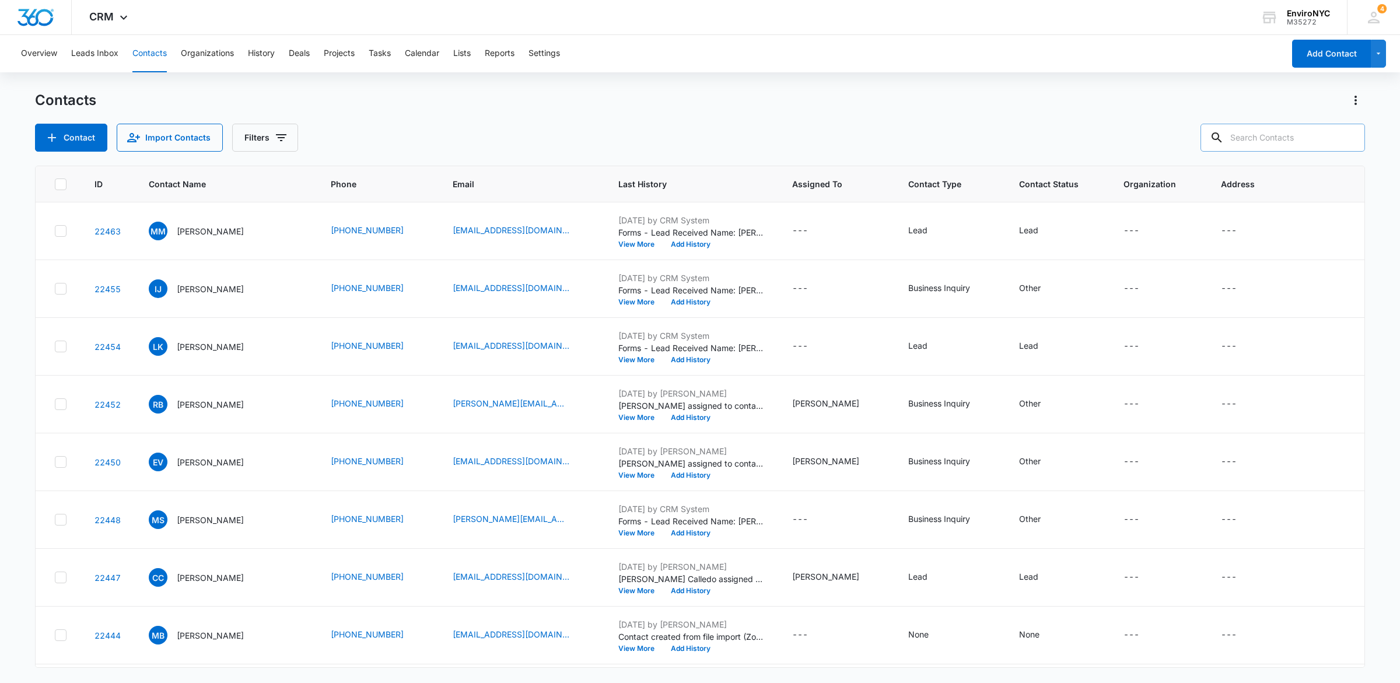
click at [1279, 144] on input "text" at bounding box center [1283, 138] width 165 height 28
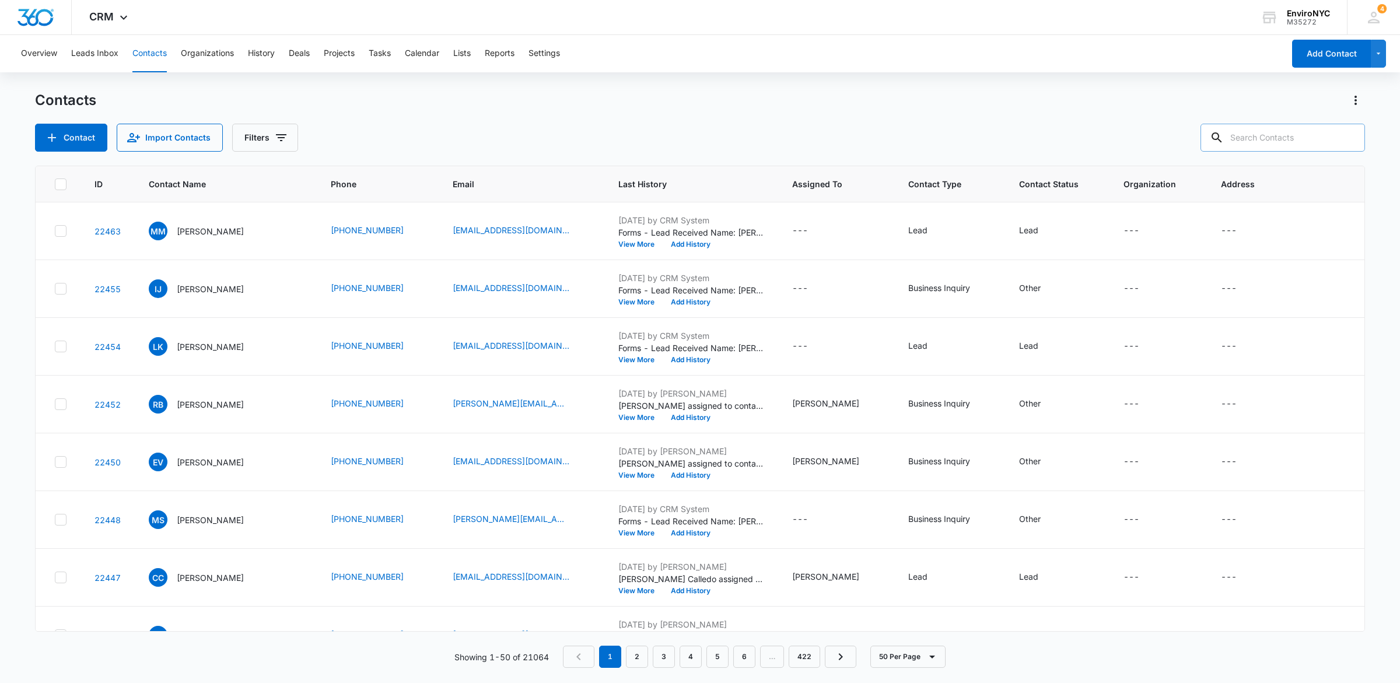
click at [1279, 144] on input "text" at bounding box center [1283, 138] width 165 height 28
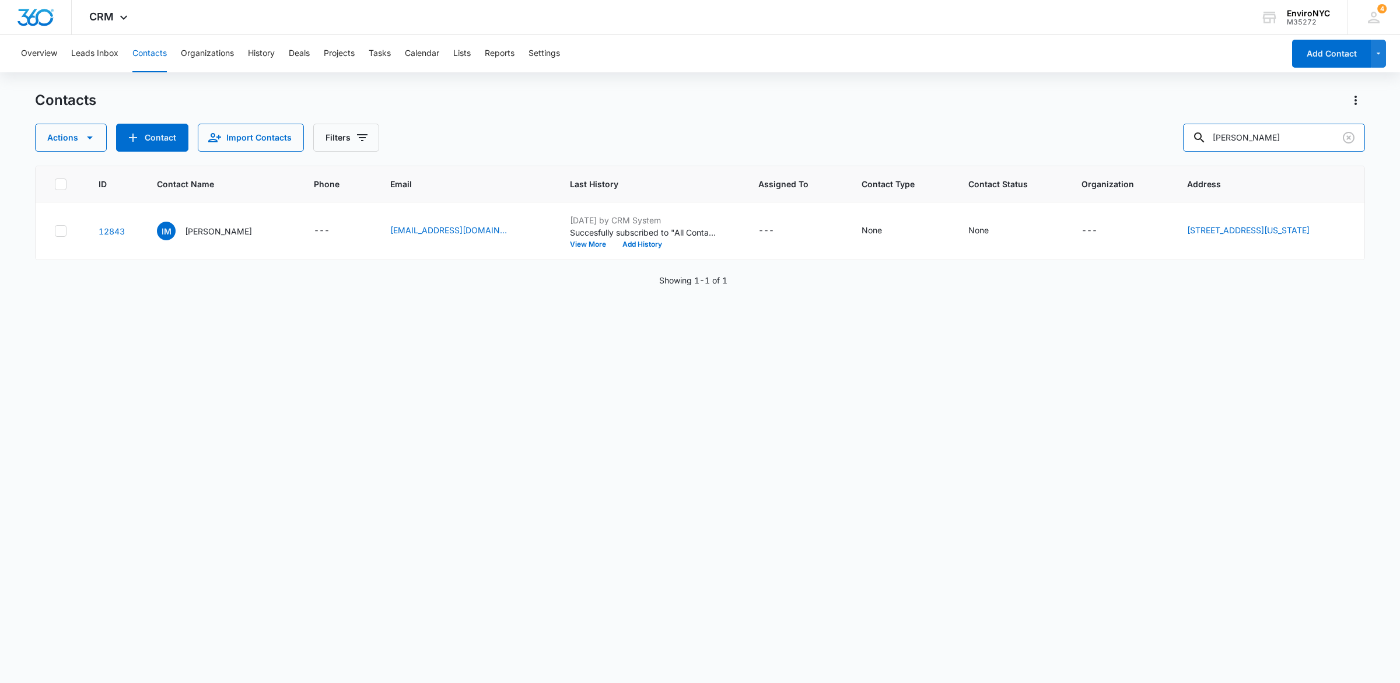
click at [974, 153] on div "Contacts Actions Contact Import Contacts Filters kirch ID Contact Name Phone Em…" at bounding box center [700, 386] width 1330 height 591
type input "lombar"
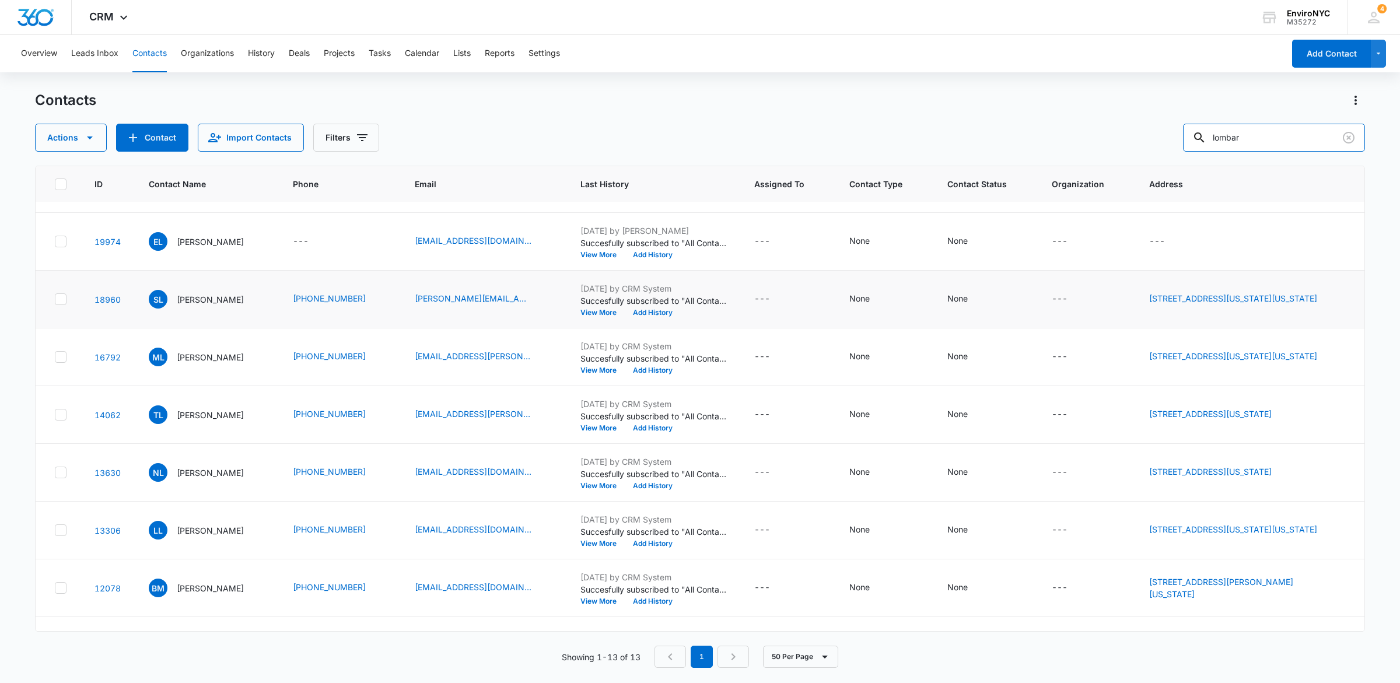
scroll to position [73, 0]
